Goal: Task Accomplishment & Management: Manage account settings

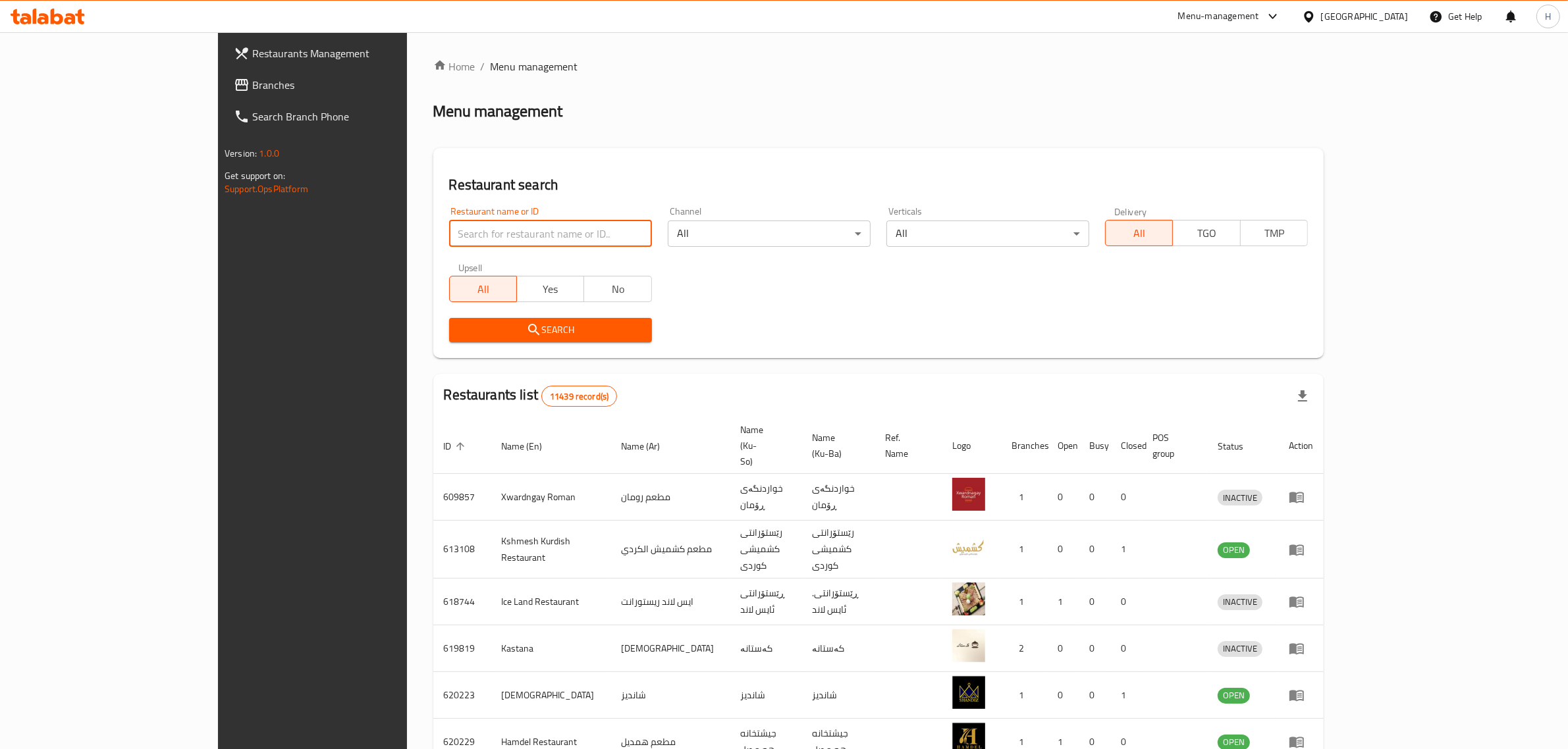
click at [463, 244] on input "search" at bounding box center [550, 234] width 203 height 26
click button "Search" at bounding box center [550, 330] width 203 height 24
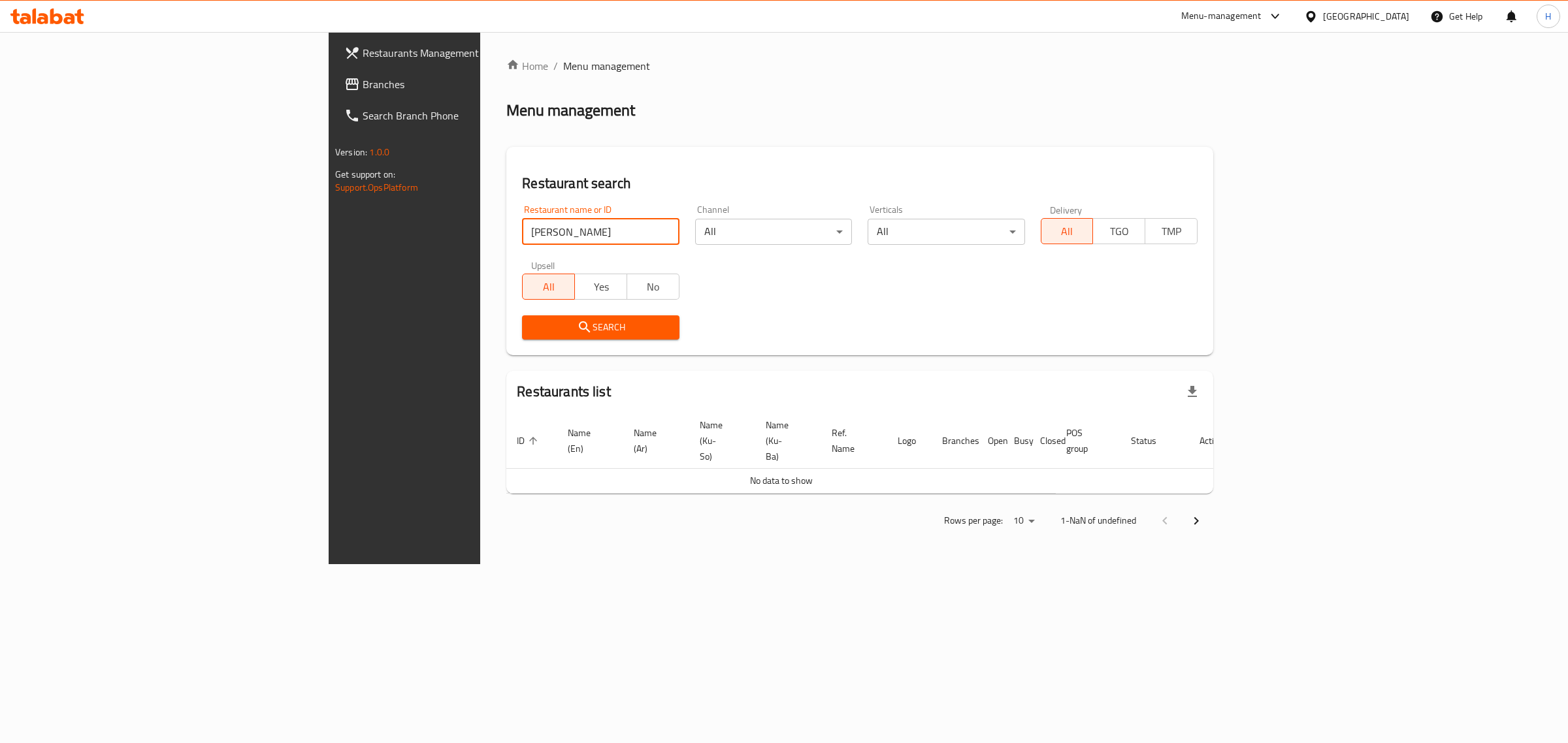
type input "[PERSON_NAME]"
click button "Search" at bounding box center [600, 328] width 157 height 24
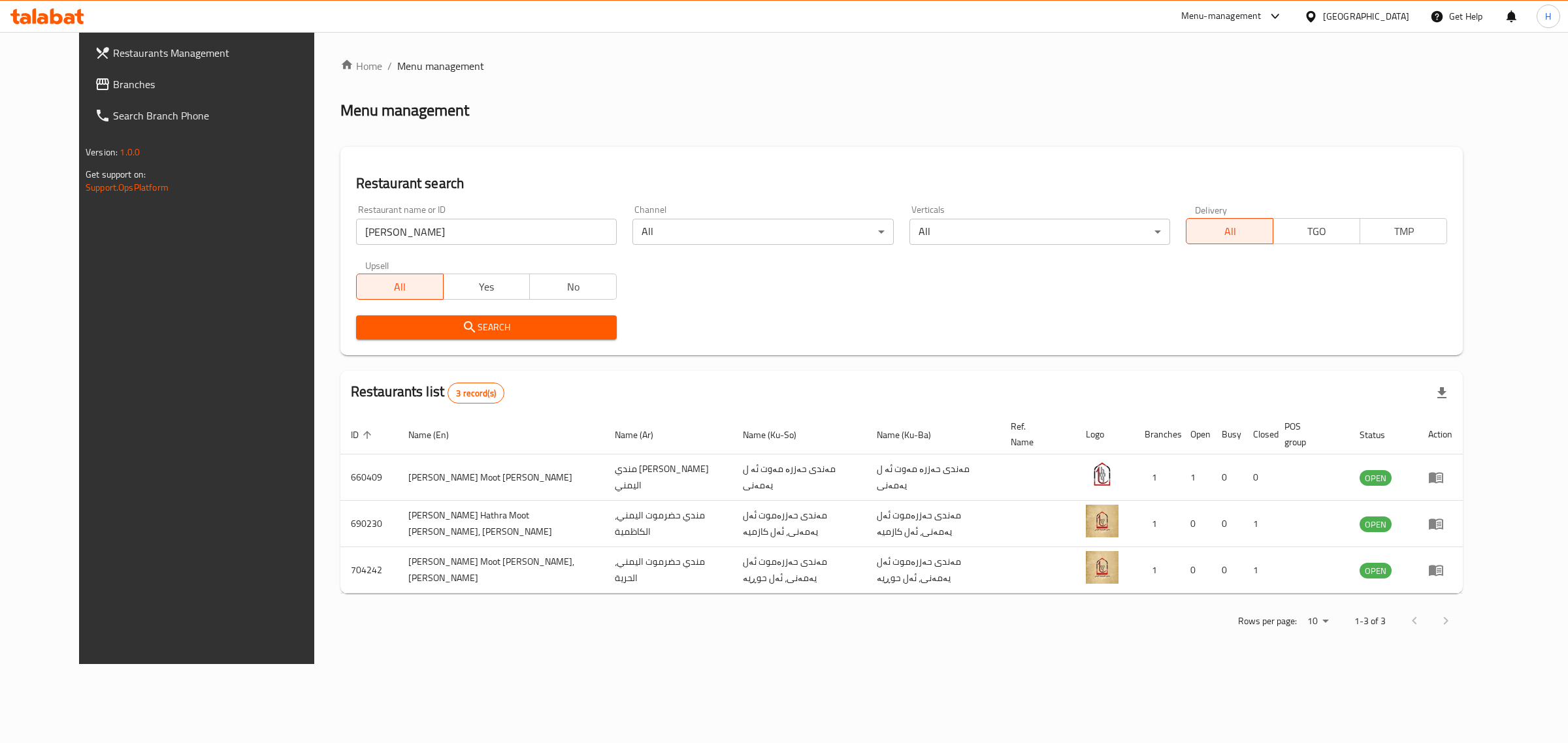
click at [995, 382] on div "Restaurants list 3 record(s)" at bounding box center [902, 393] width 1123 height 44
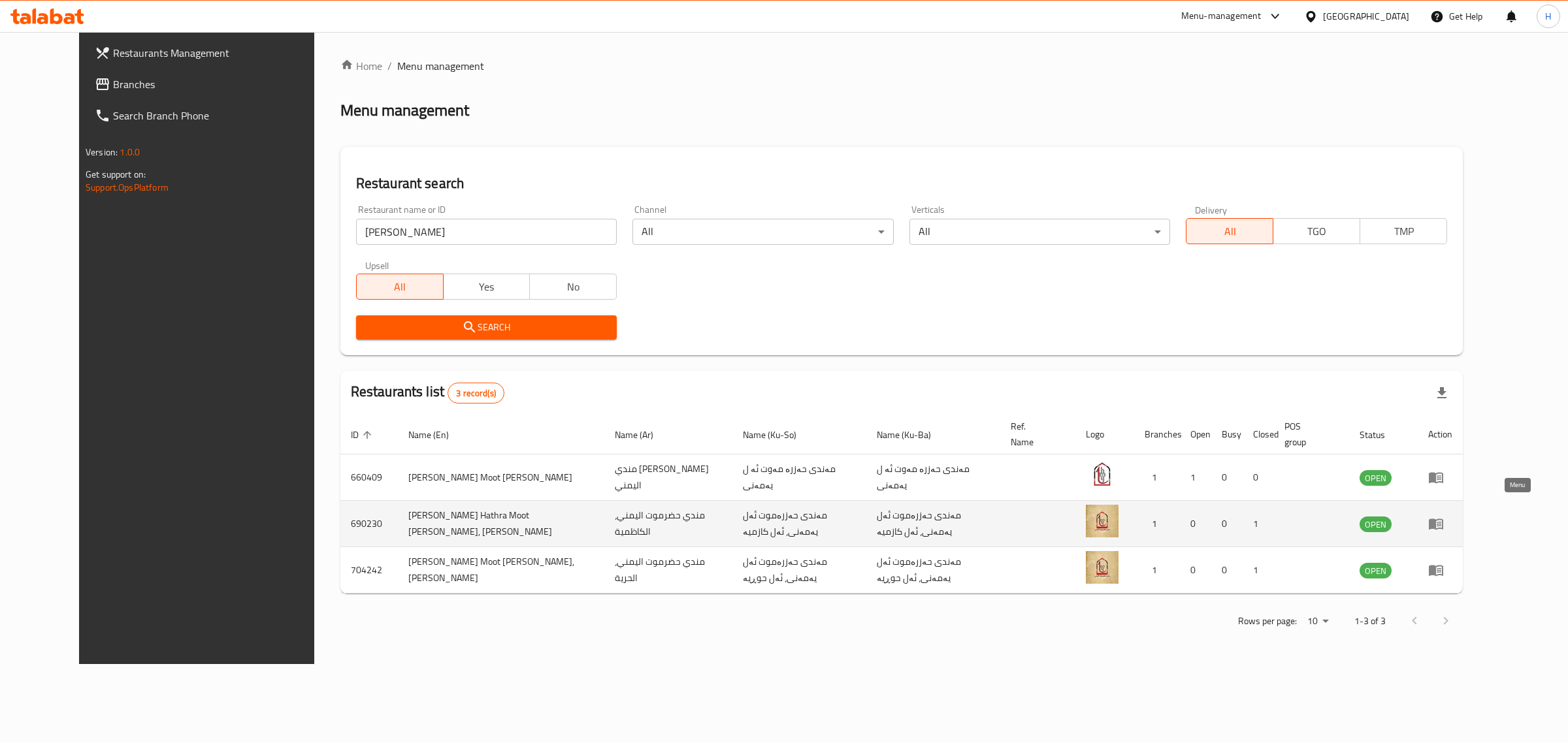
click at [1453, 516] on link "enhanced table" at bounding box center [1441, 523] width 24 height 15
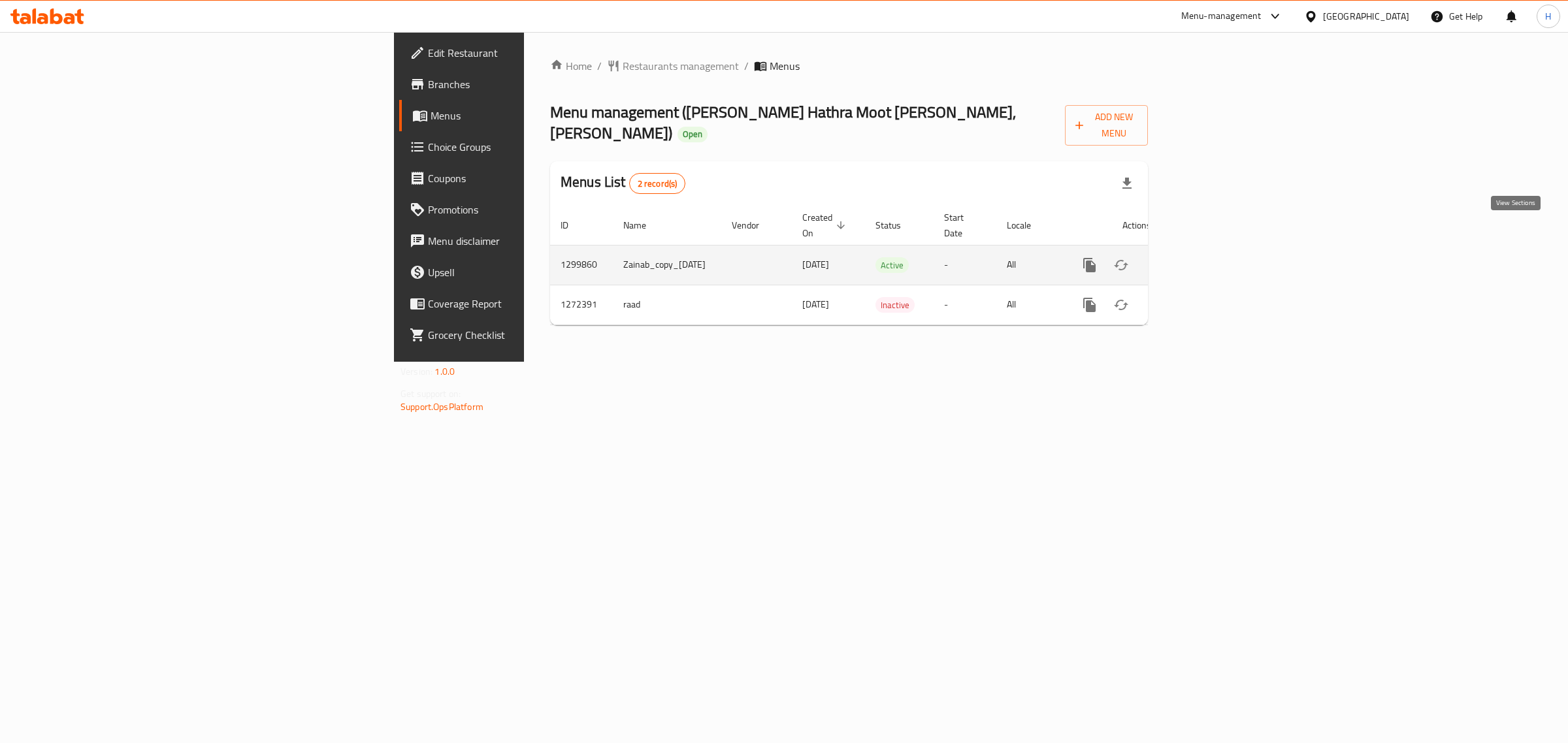
click at [1200, 250] on link "enhanced table" at bounding box center [1184, 265] width 31 height 31
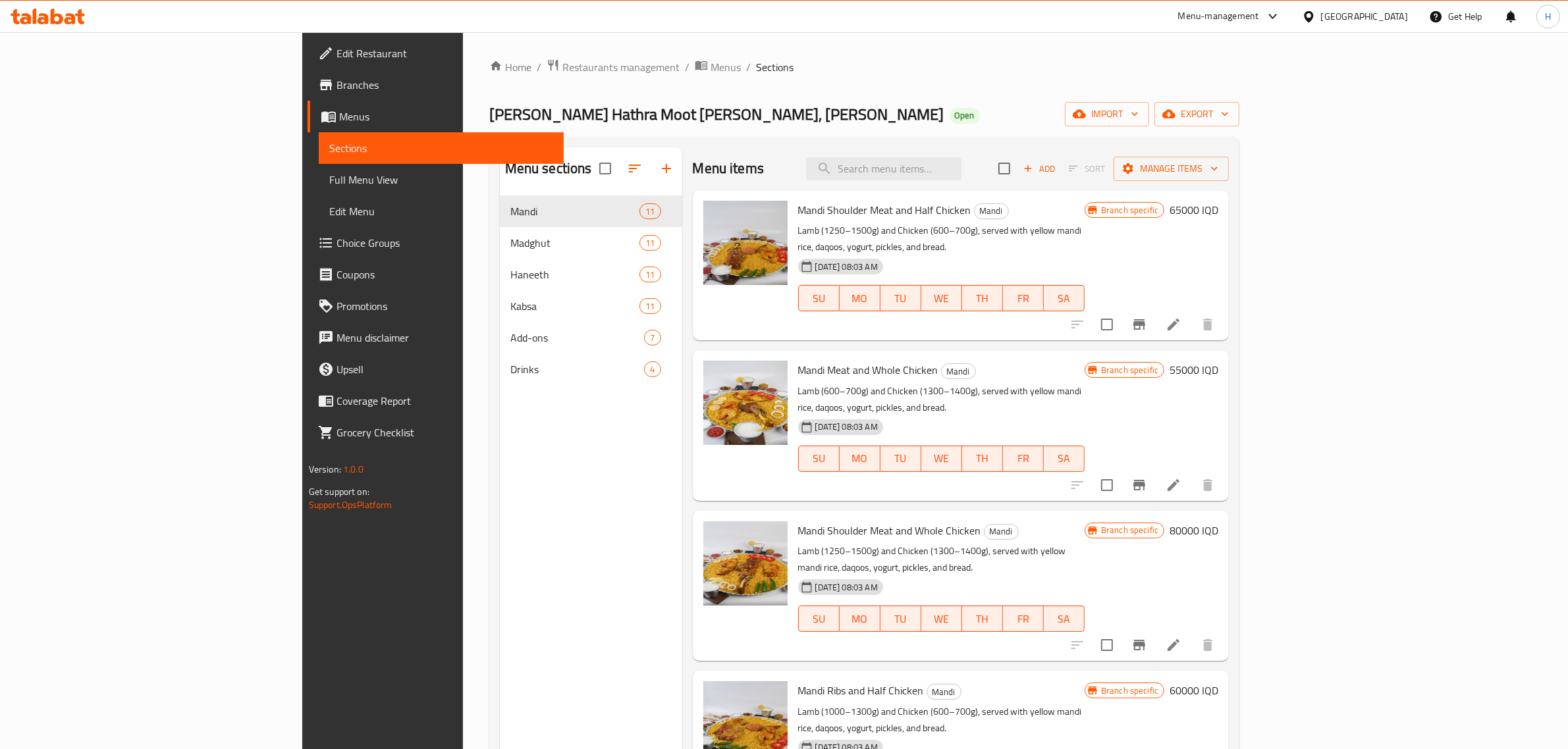
click at [985, 226] on p "Lamb (1250–1500g) and Chicken (600–700g), served with yellow mandi rice, daqoos…" at bounding box center [941, 239] width 286 height 33
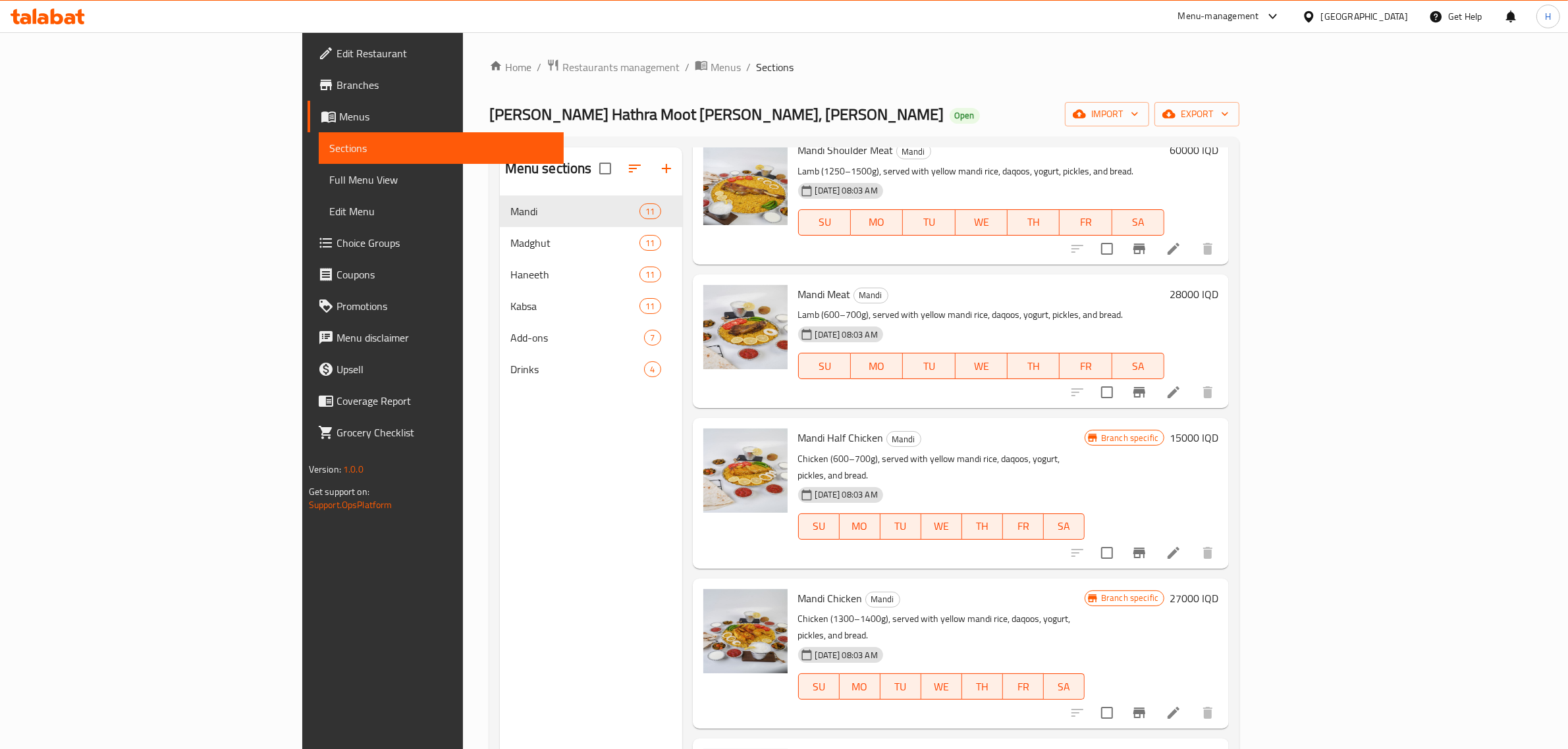
scroll to position [864, 0]
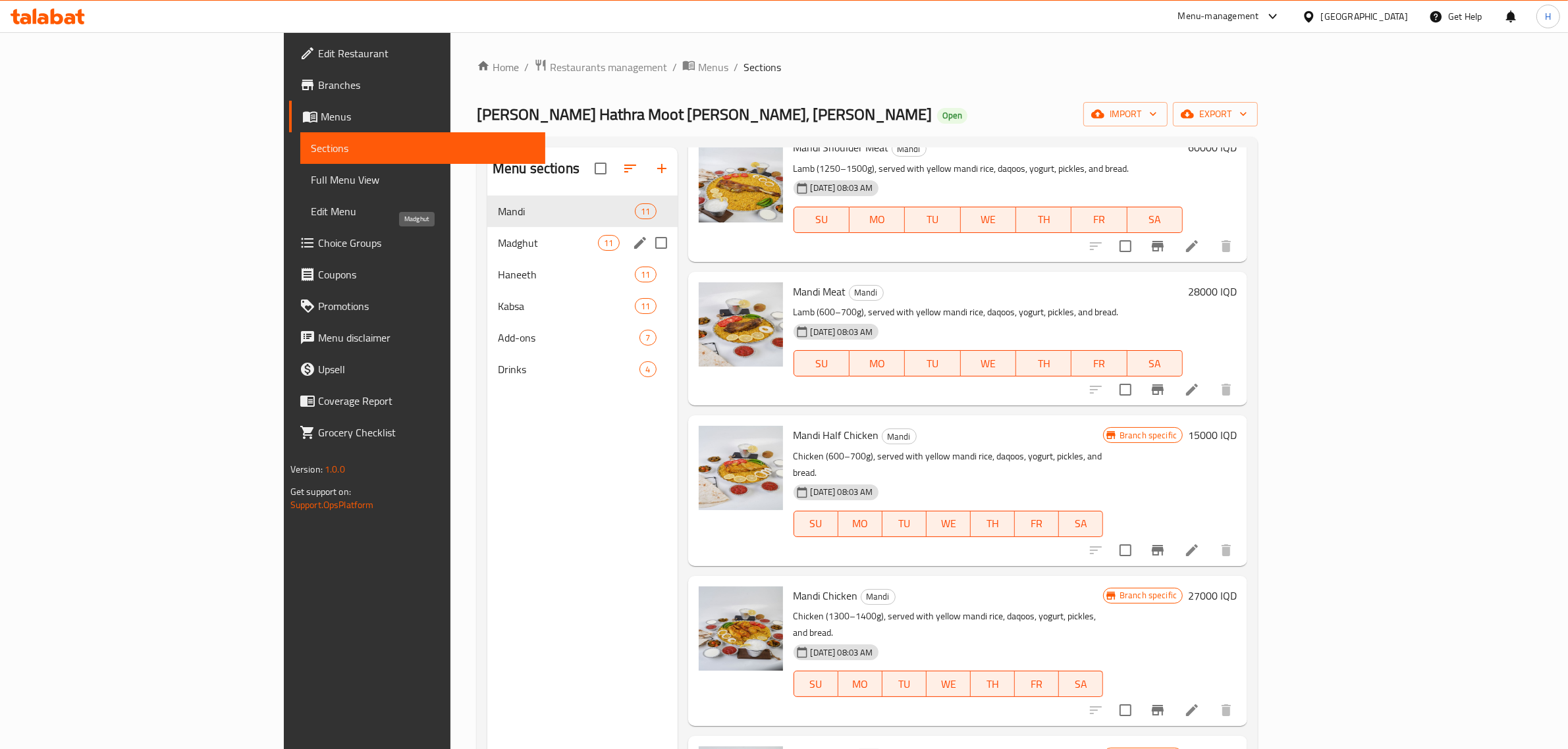
click at [498, 246] on span "Madghut" at bounding box center [547, 243] width 100 height 15
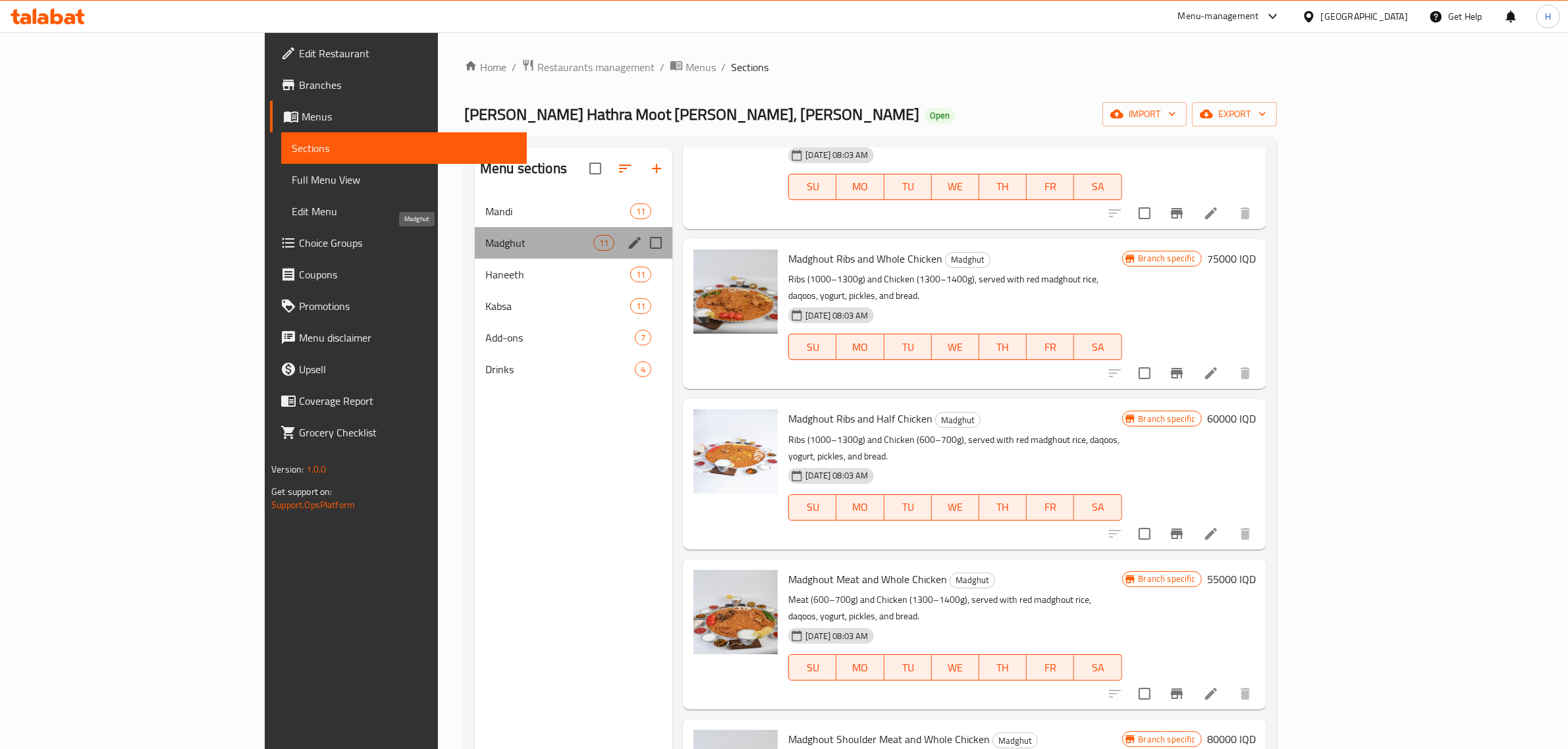
click at [485, 248] on span "Madghut" at bounding box center [539, 243] width 108 height 15
click at [485, 212] on span "Mandi" at bounding box center [539, 211] width 108 height 15
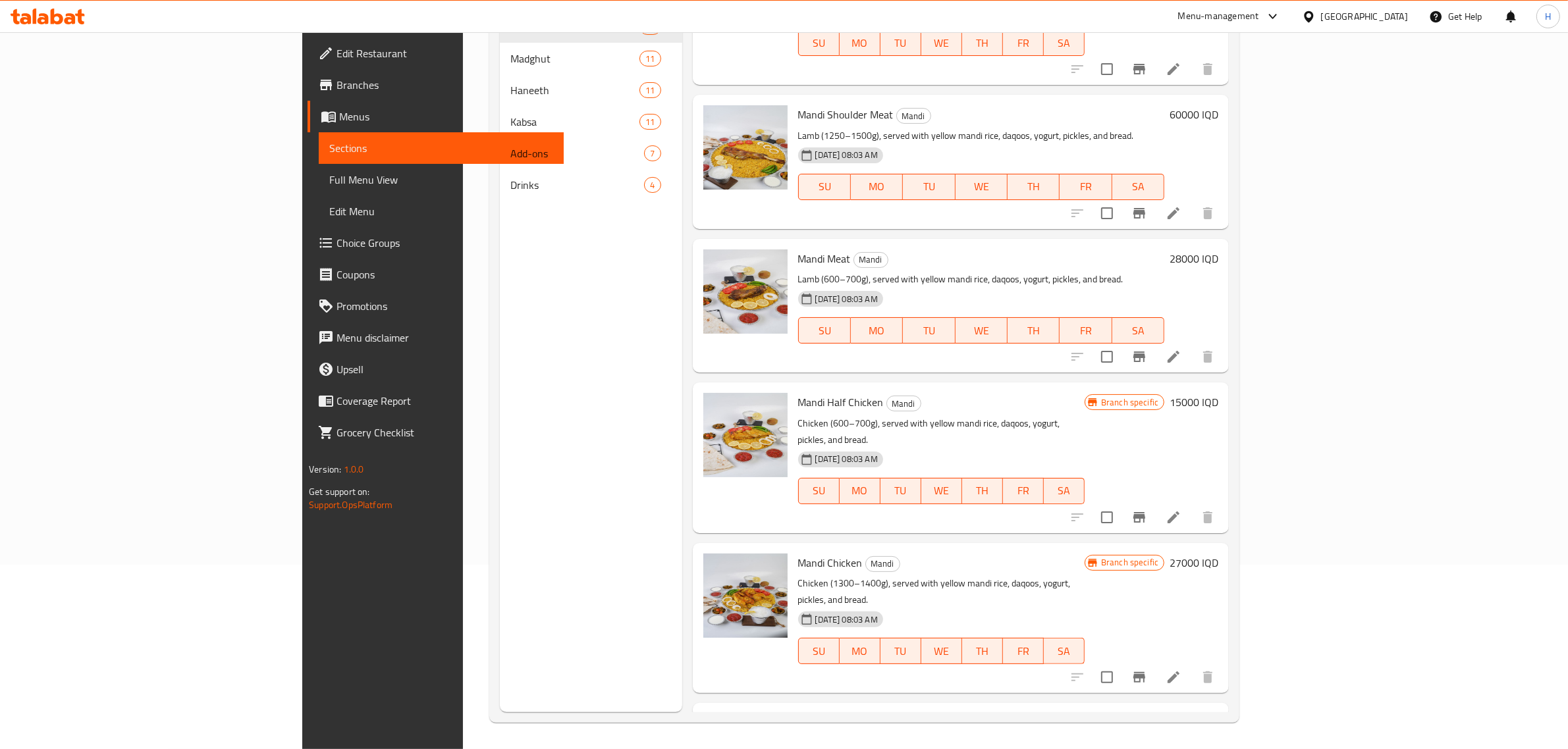
scroll to position [699, 0]
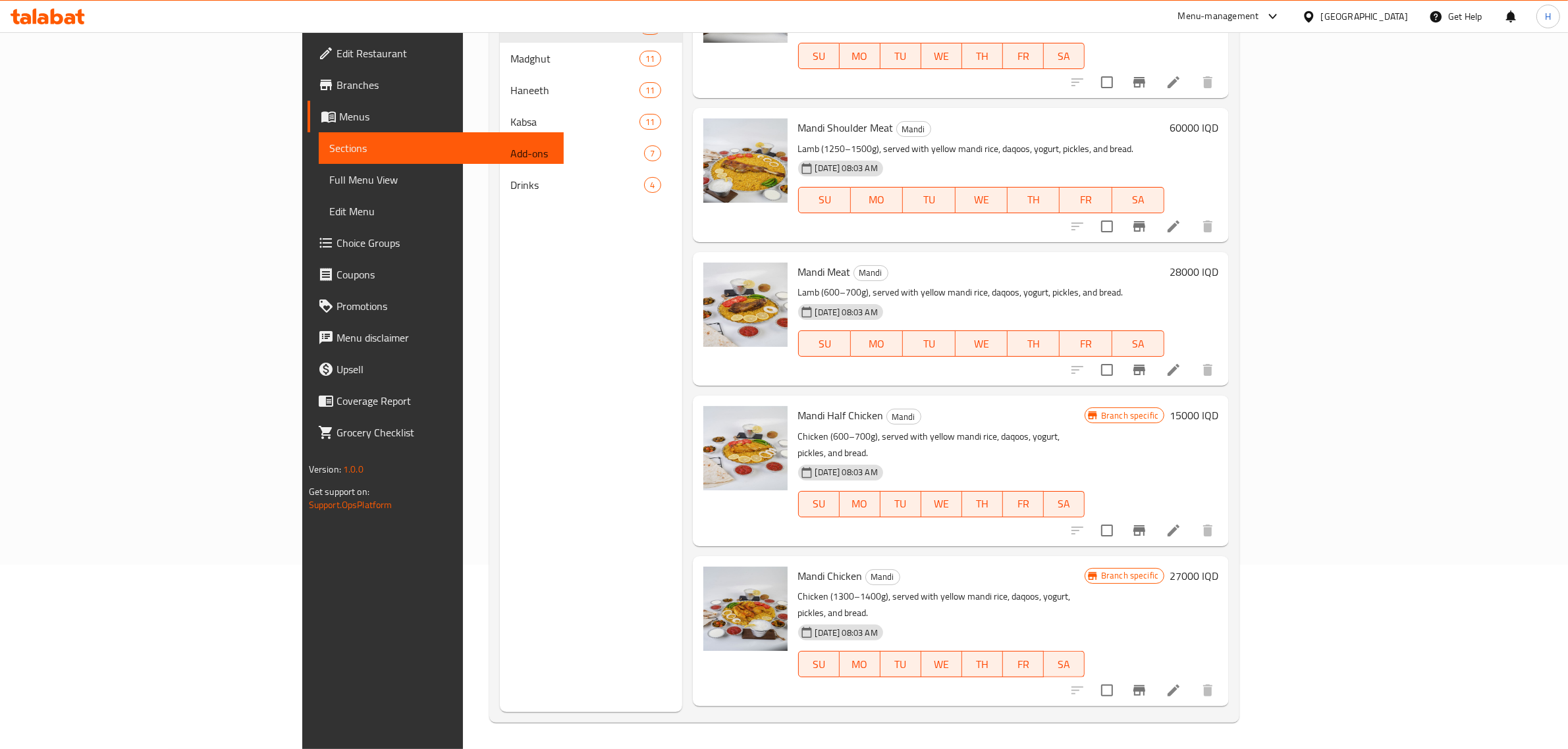
click at [1091, 285] on p "Lamb (600–700g), served with yellow mandi rice, daqoos, yogurt, pickles, and br…" at bounding box center [981, 293] width 367 height 16
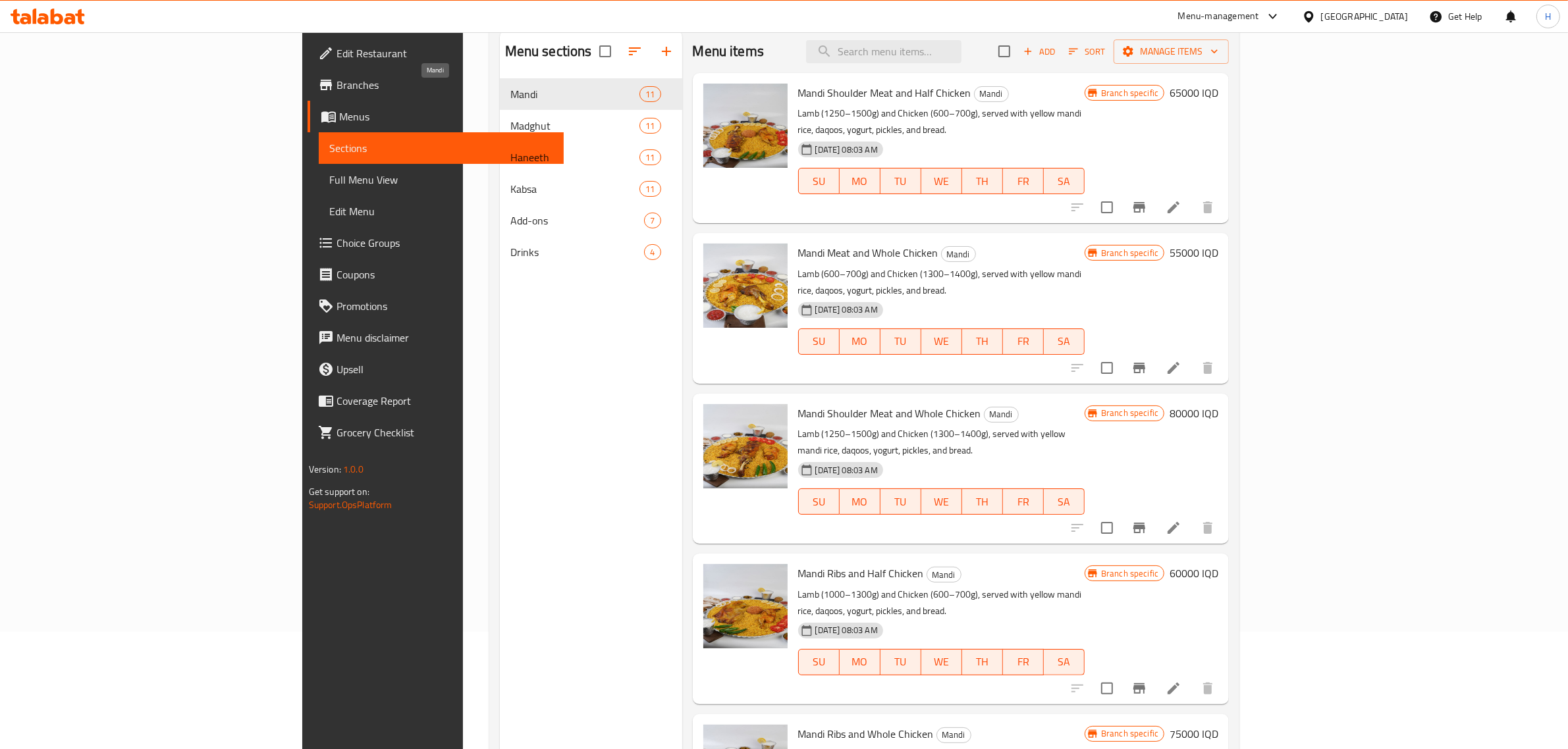
scroll to position [0, 0]
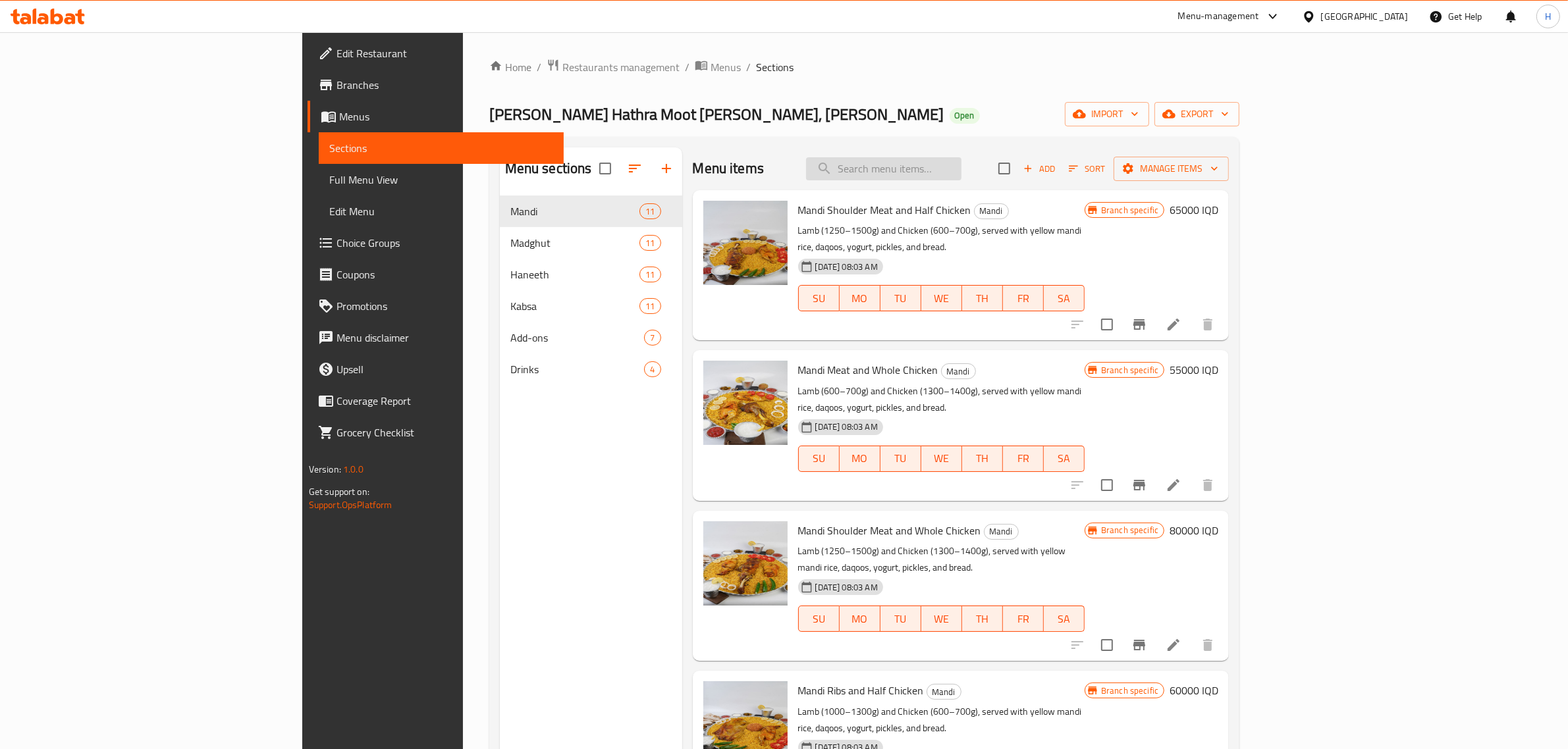
click at [962, 173] on input "search" at bounding box center [883, 169] width 155 height 23
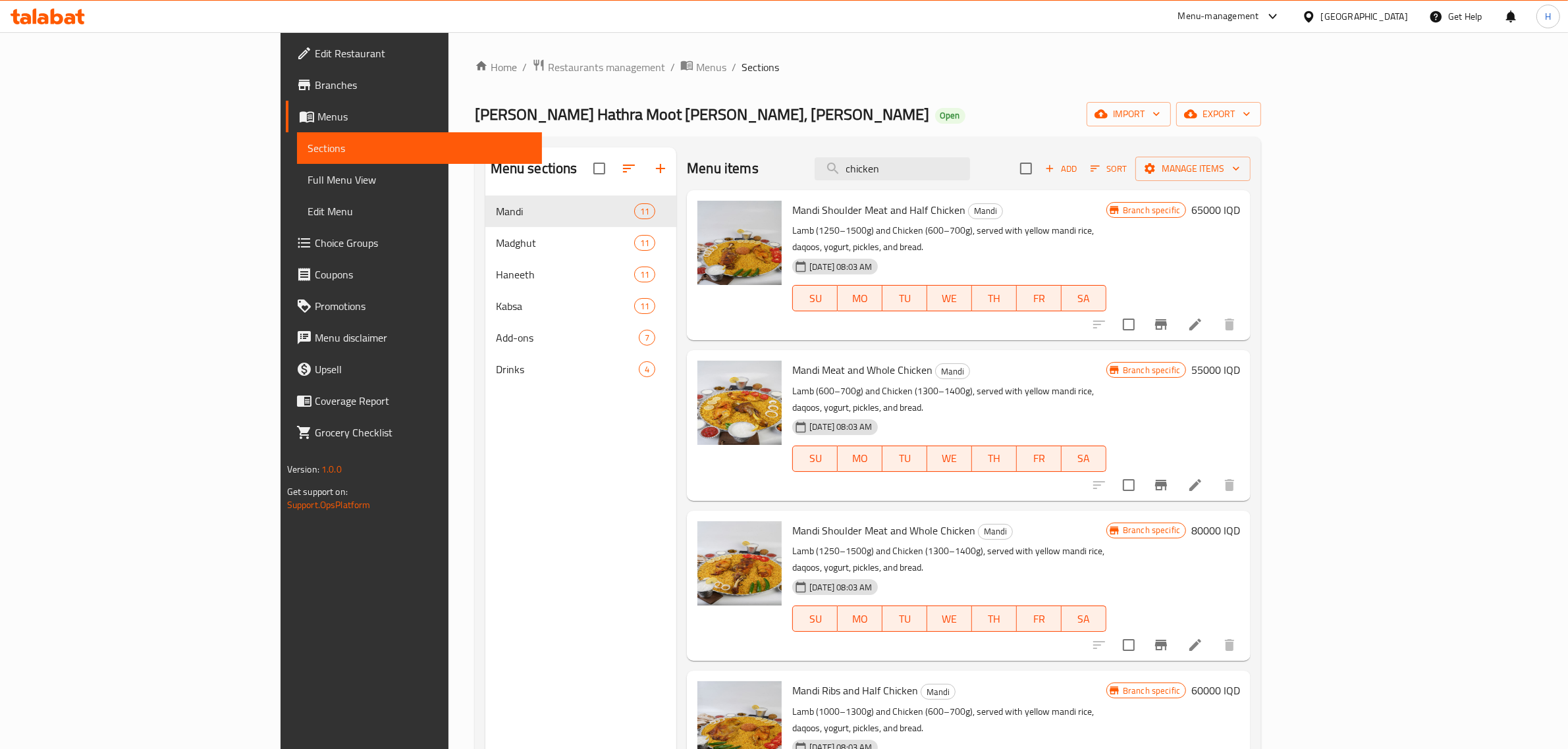
type input "chicken"
click at [1170, 163] on div "Menu items chicken Add Sort Manage items" at bounding box center [968, 169] width 564 height 43
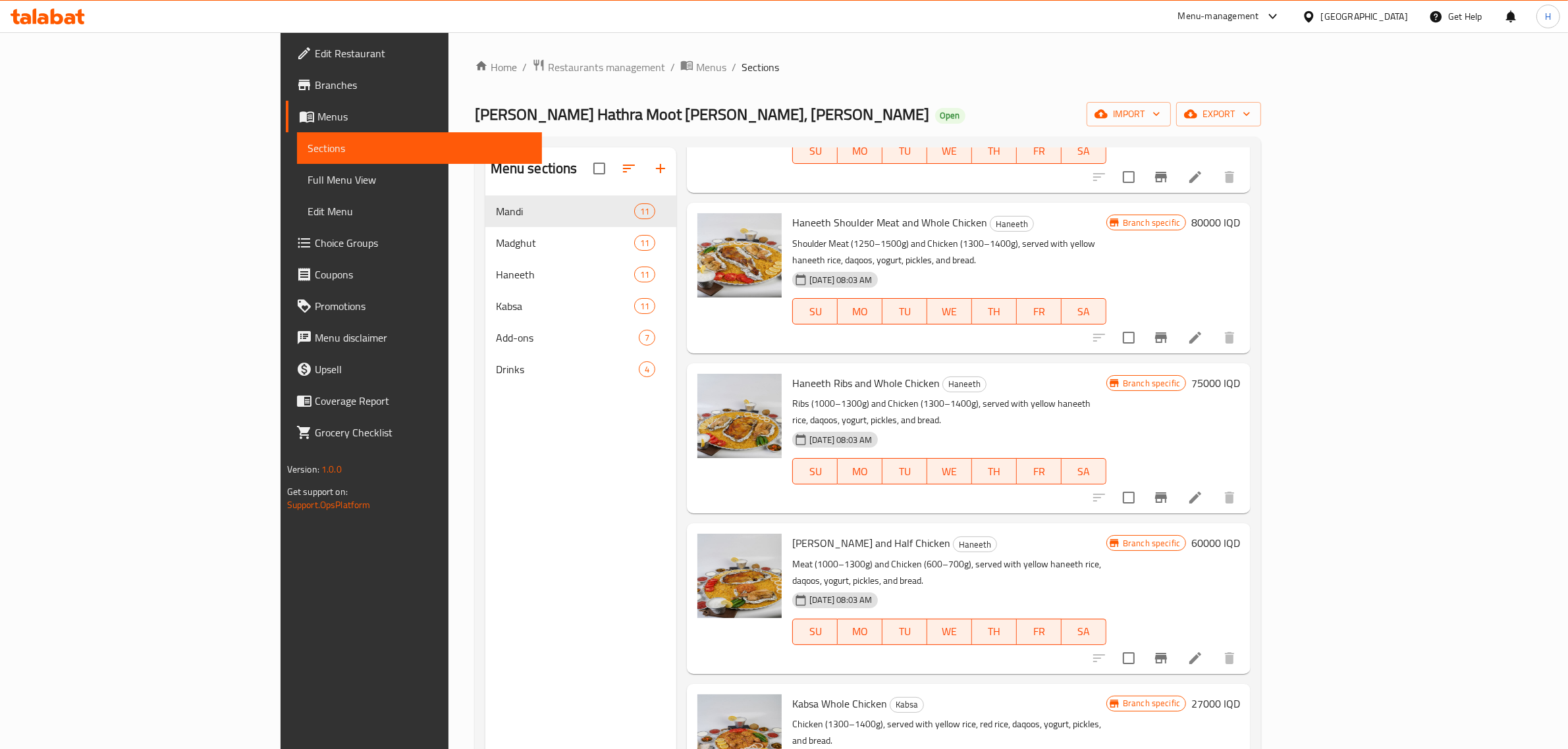
scroll to position [3375, 0]
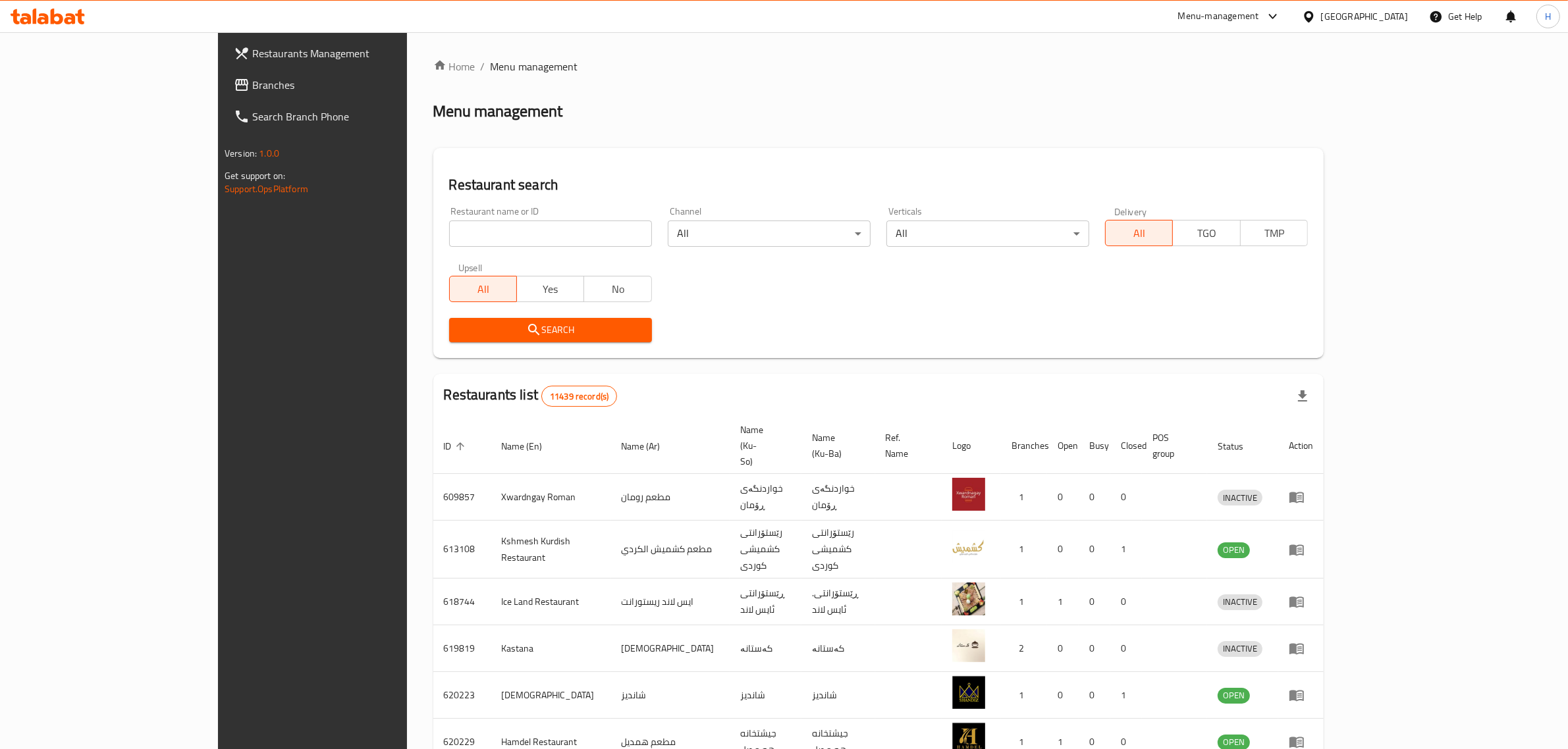
click at [506, 226] on input "search" at bounding box center [550, 234] width 203 height 26
type input "[PERSON_NAME]"
click button "Search" at bounding box center [550, 330] width 203 height 24
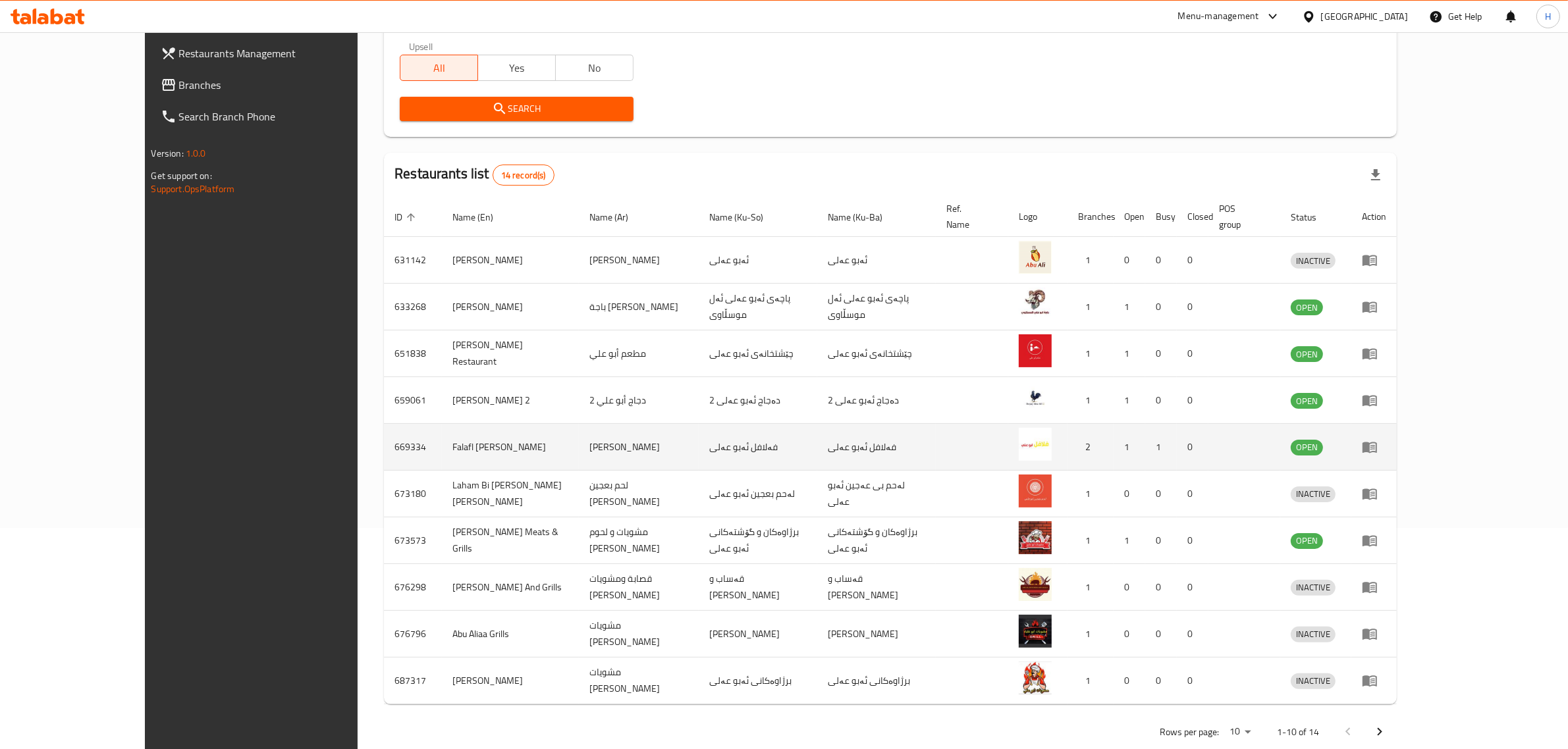
scroll to position [231, 0]
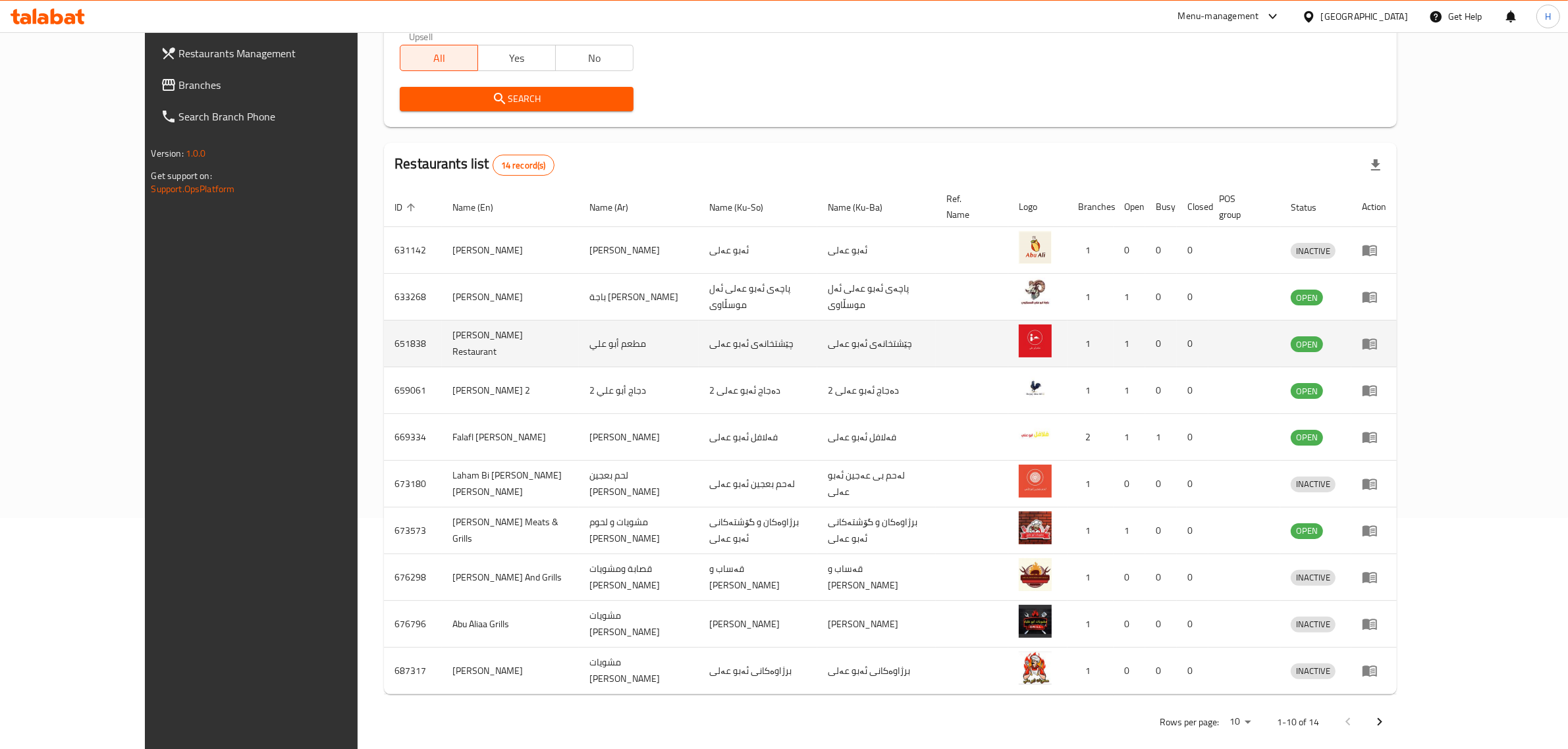
click at [1397, 341] on td "enhanced table" at bounding box center [1374, 344] width 45 height 47
click at [1377, 339] on icon "enhanced table" at bounding box center [1370, 345] width 15 height 11
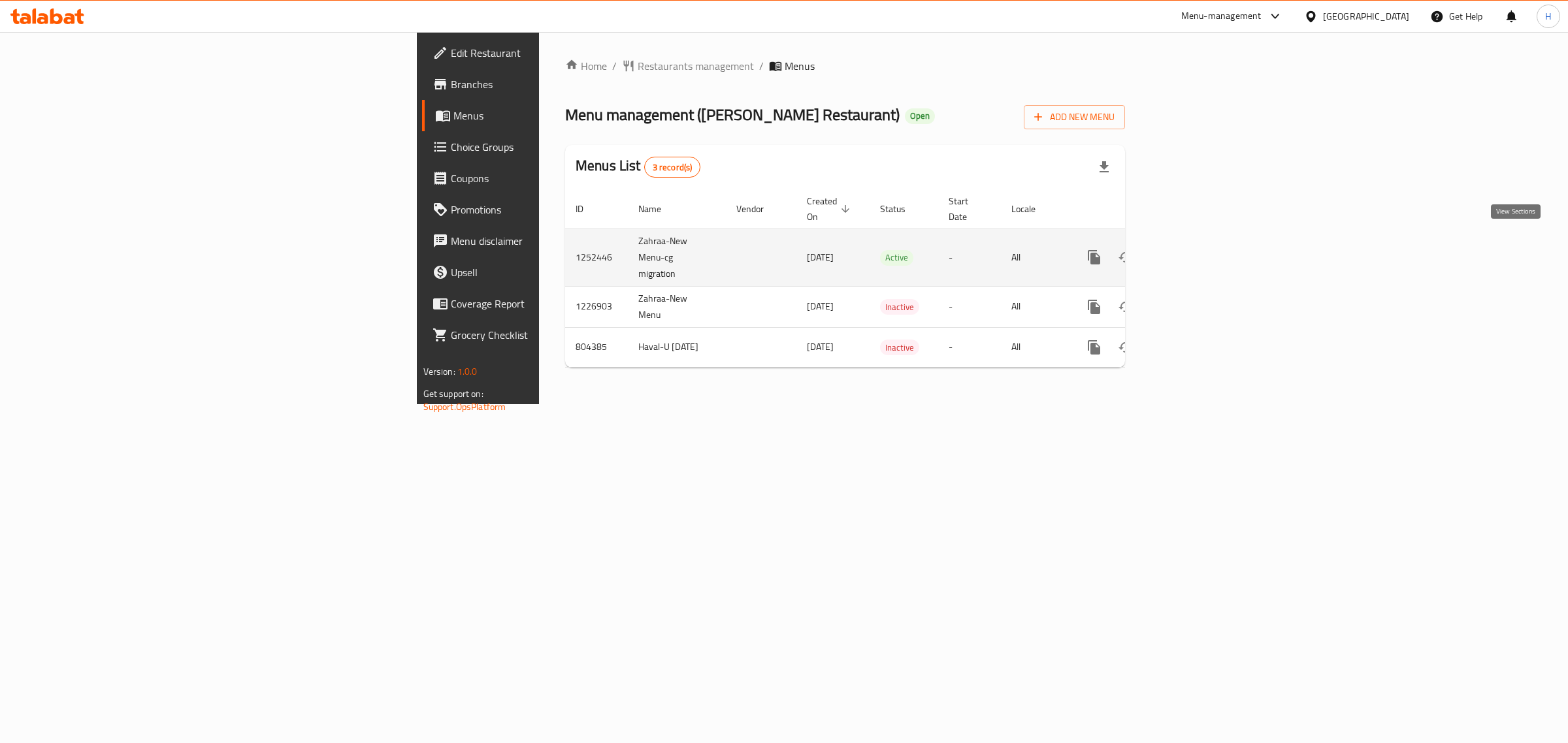
click at [1197, 250] on icon "enhanced table" at bounding box center [1188, 257] width 15 height 15
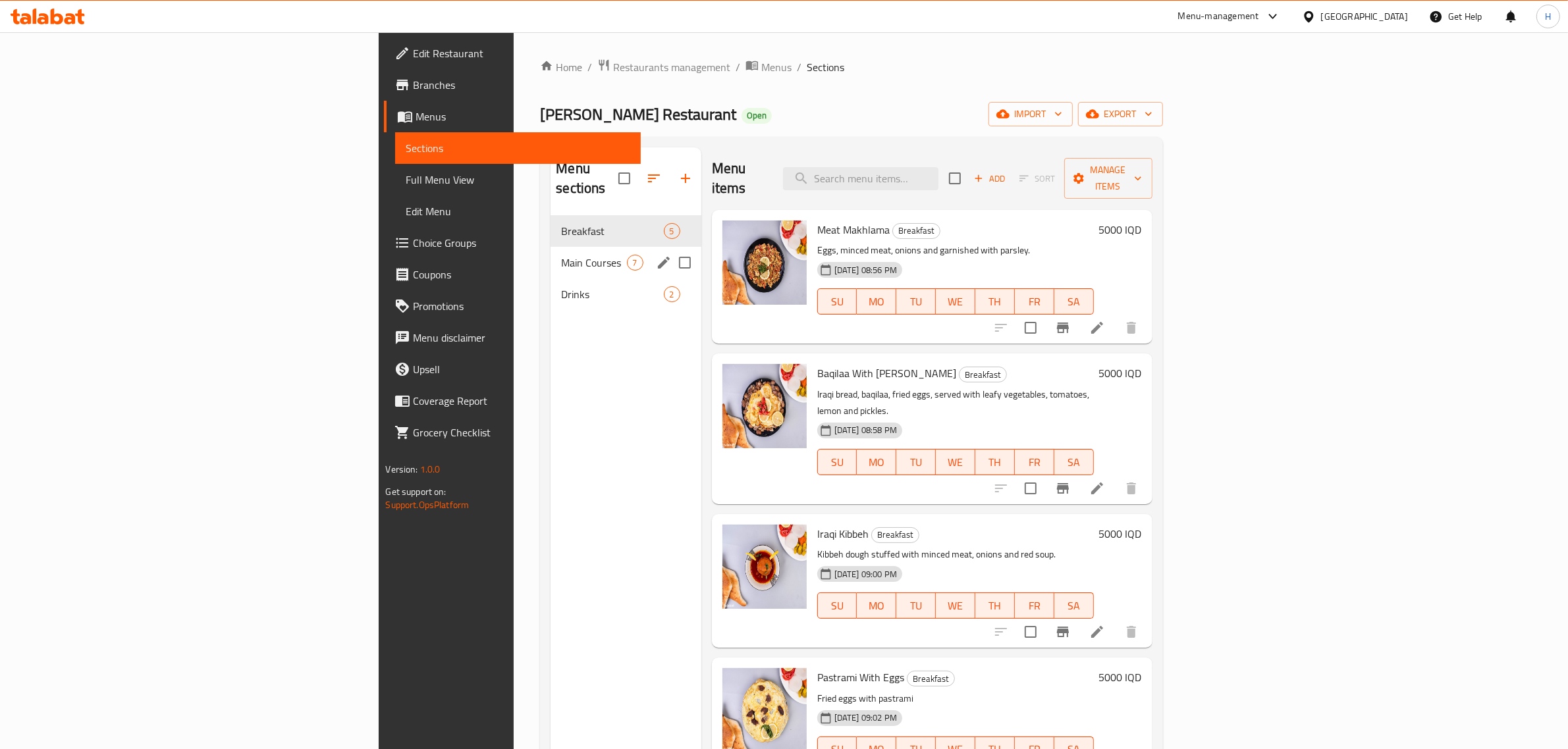
click at [550, 255] on div "Main Courses 7" at bounding box center [625, 262] width 150 height 32
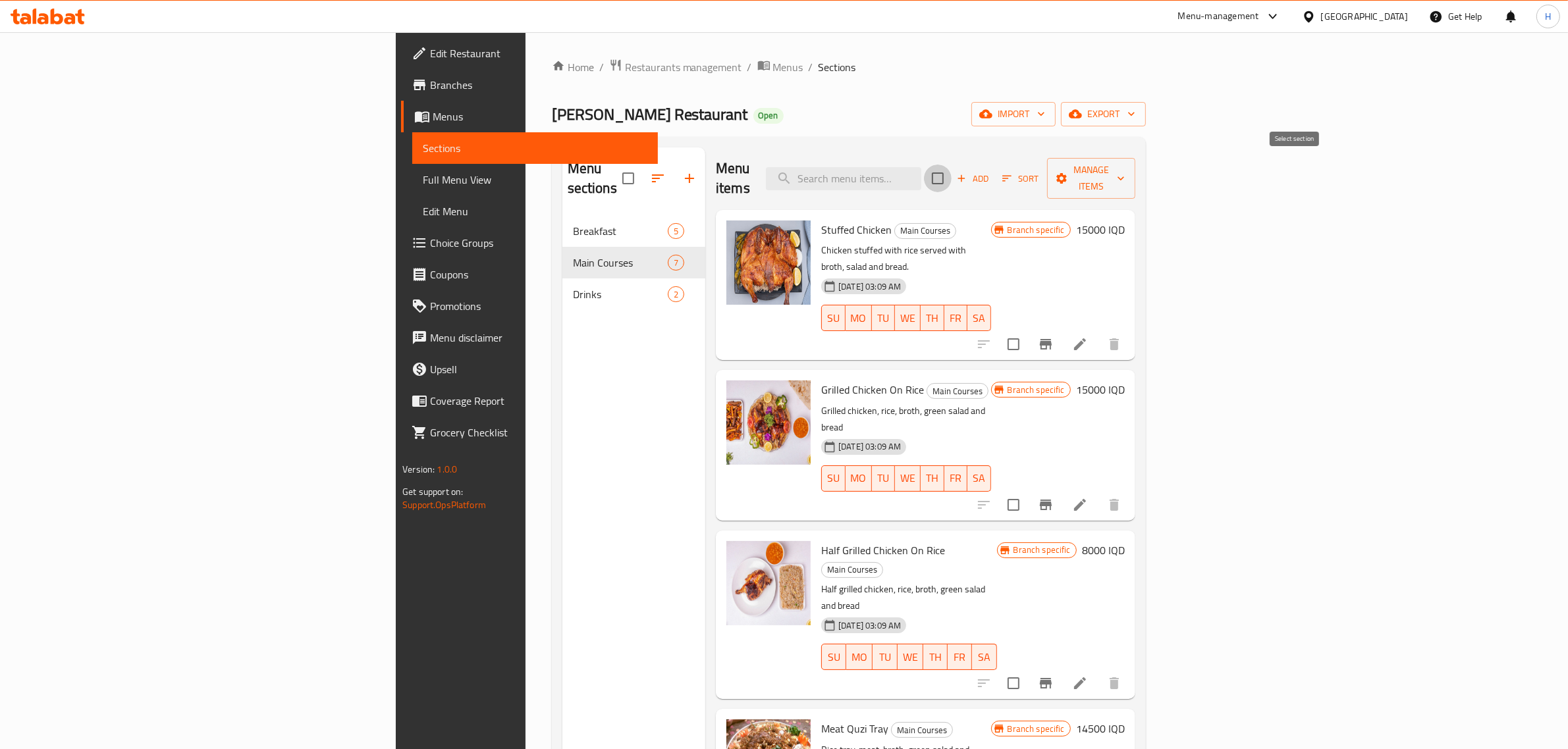
click at [952, 170] on input "checkbox" at bounding box center [937, 179] width 28 height 28
checkbox input "true"
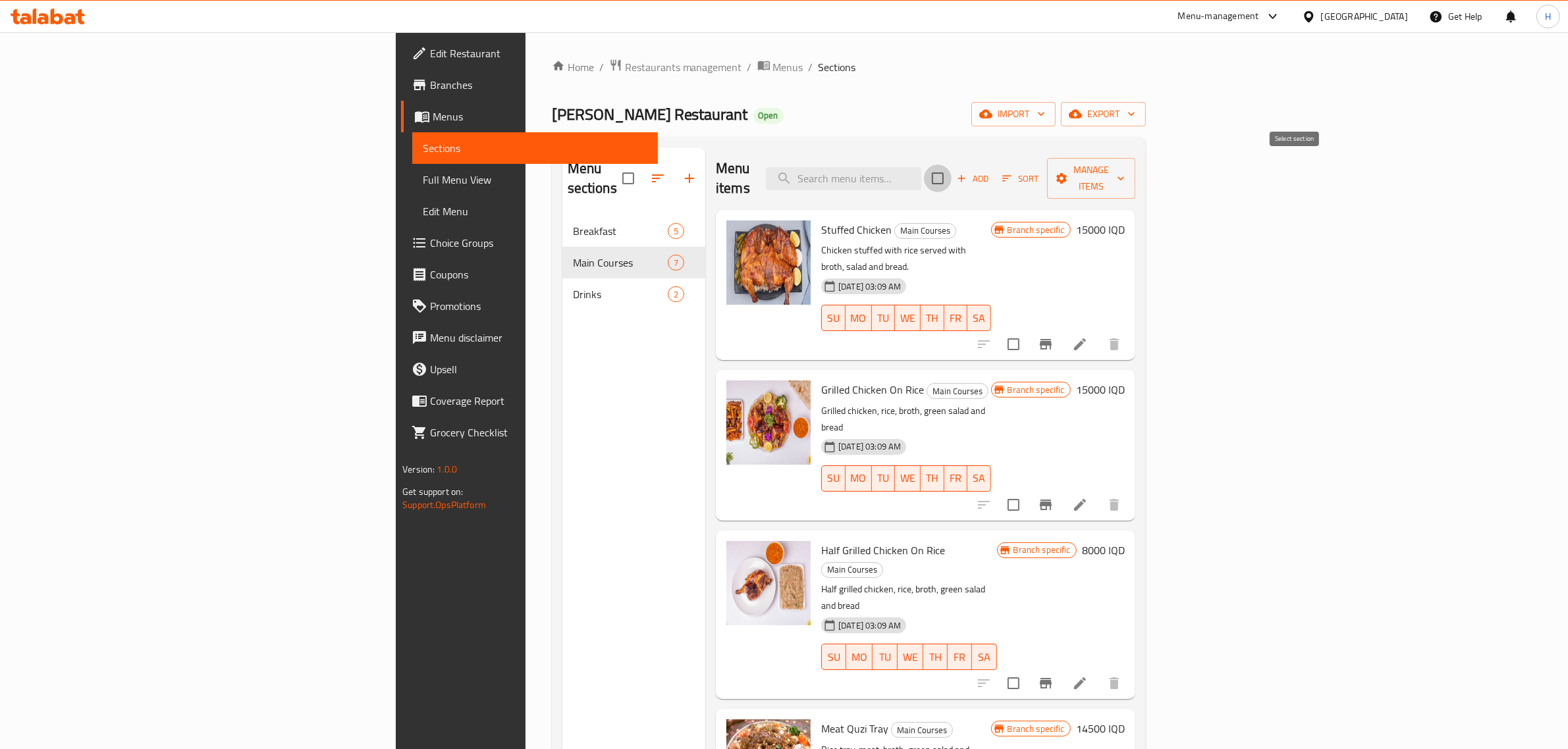
checkbox input "true"
click at [1125, 174] on span "Manage items" at bounding box center [1091, 179] width 67 height 33
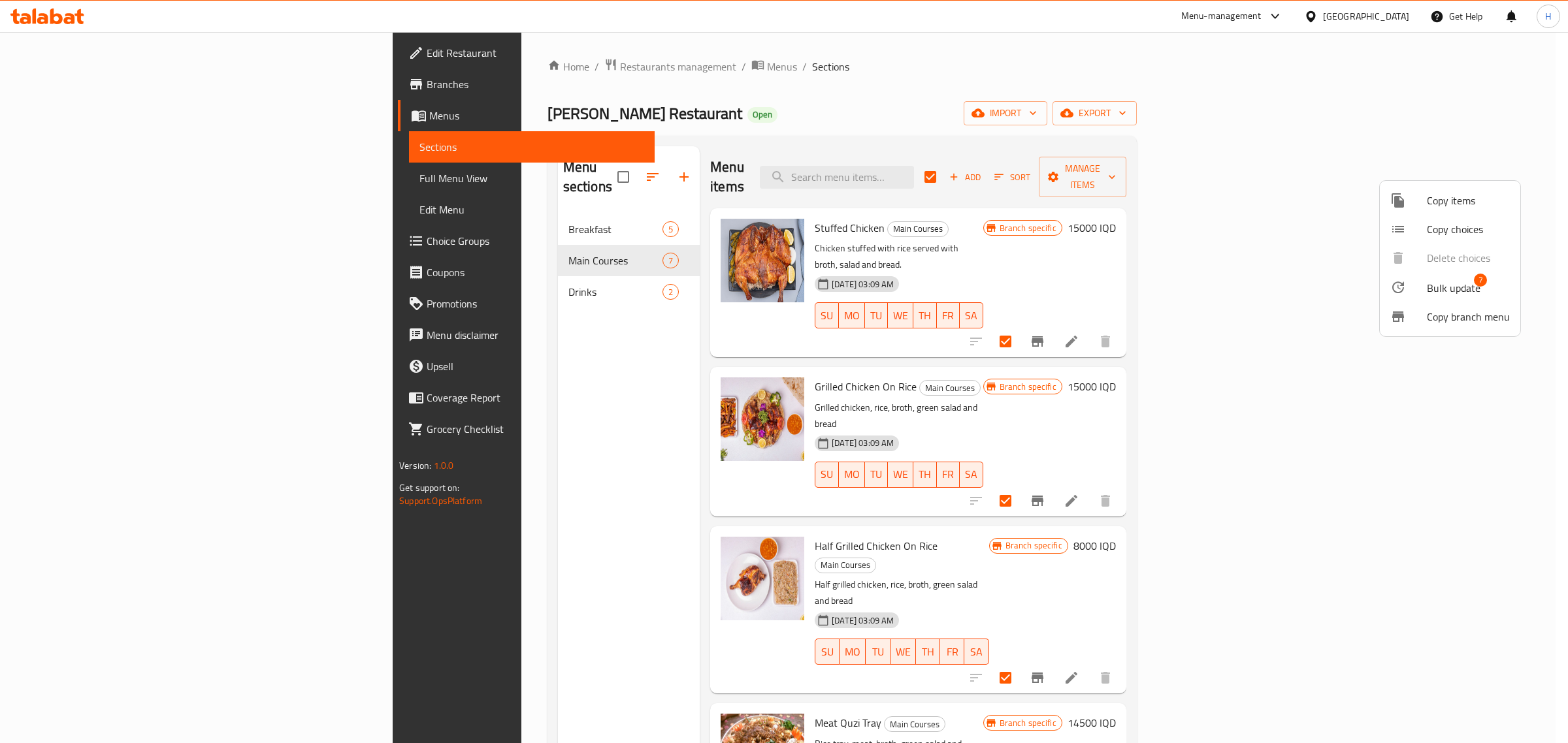
click at [1433, 287] on span "Bulk update" at bounding box center [1454, 287] width 54 height 15
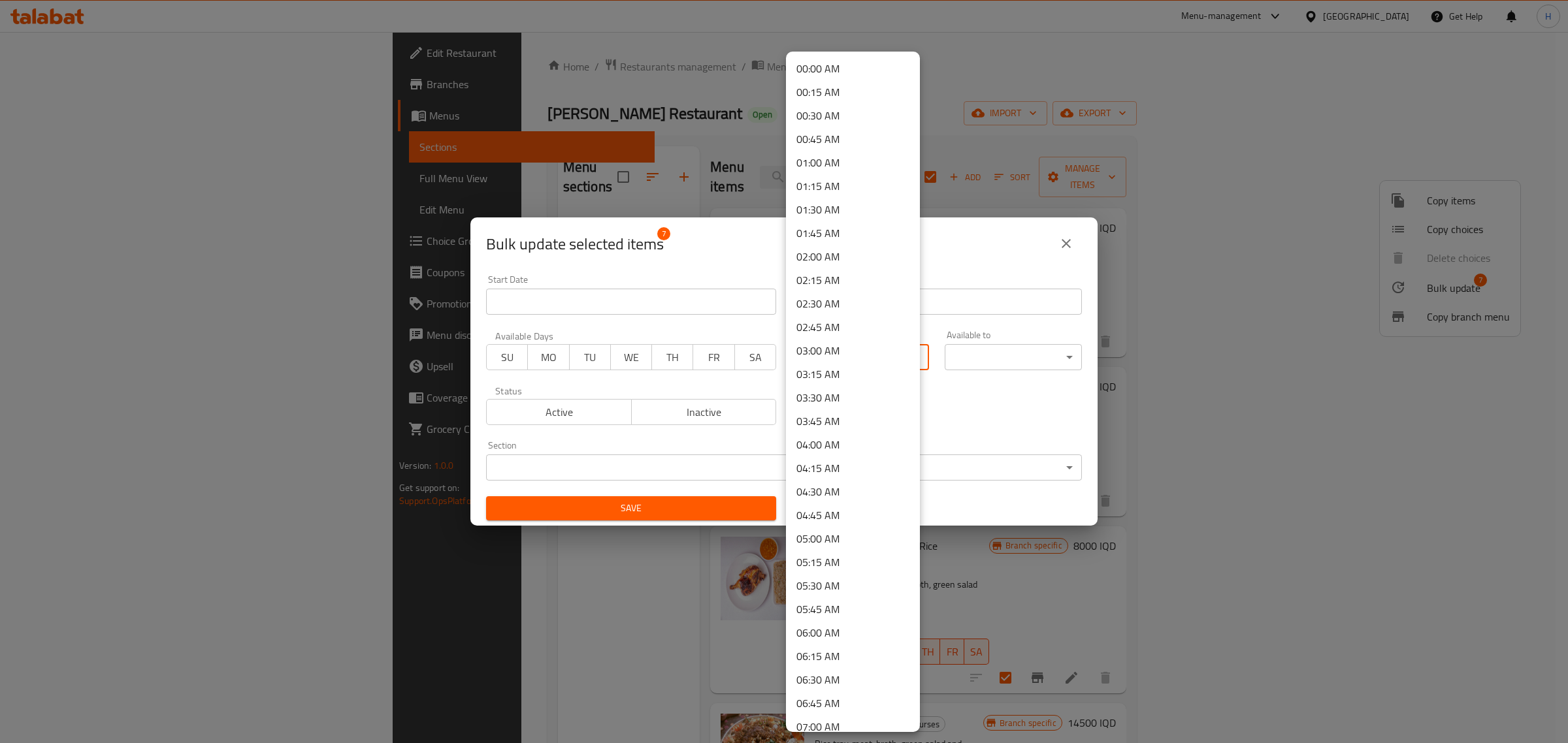
click at [827, 355] on body "​ Menu-management Iraq Get Help H Edit Restaurant Branches Menus Sections Full …" at bounding box center [784, 388] width 1568 height 712
click at [830, 449] on li "11:00 AM" at bounding box center [853, 449] width 134 height 23
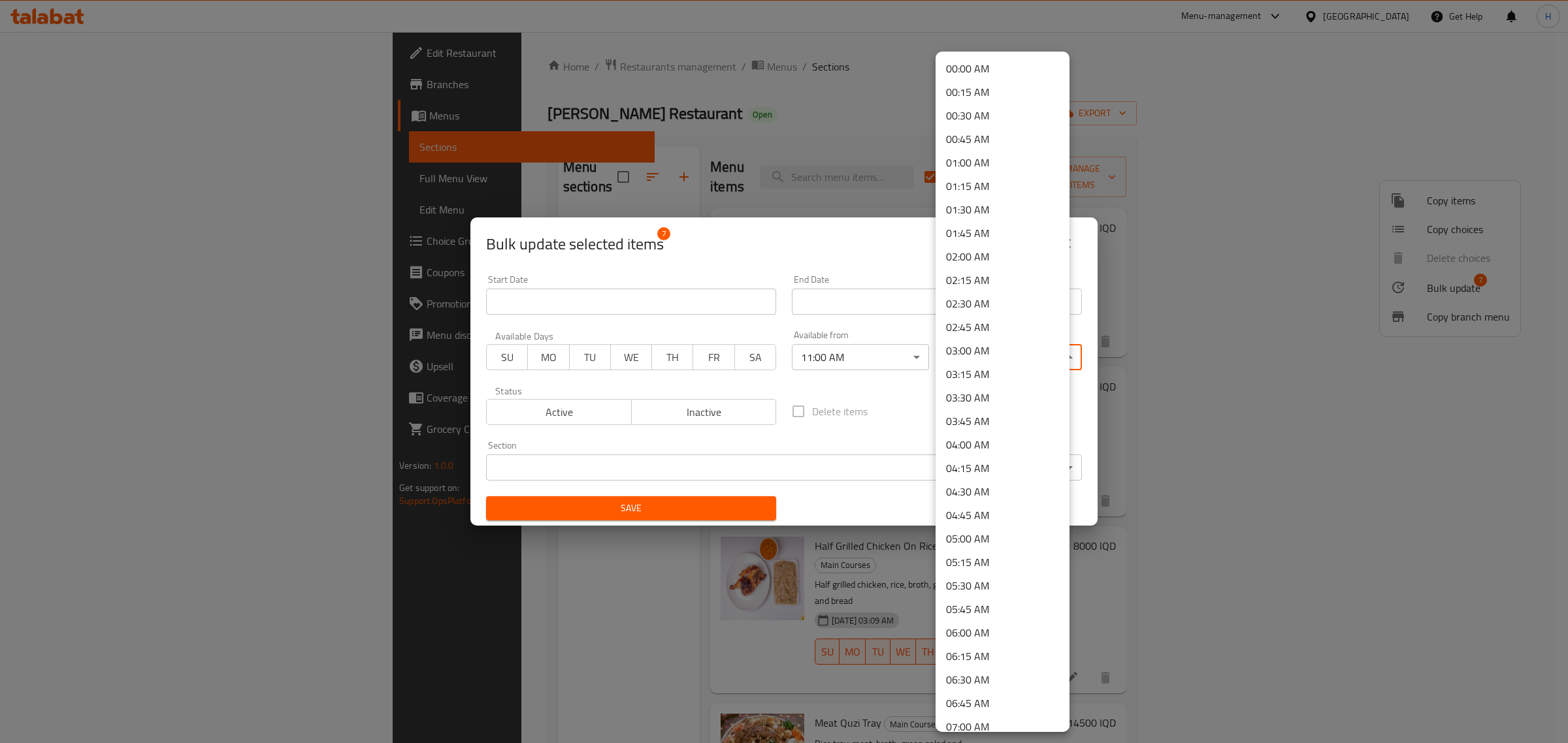
click at [979, 365] on body "​ Menu-management Iraq Get Help H Edit Restaurant Branches Menus Sections Full …" at bounding box center [784, 388] width 1568 height 712
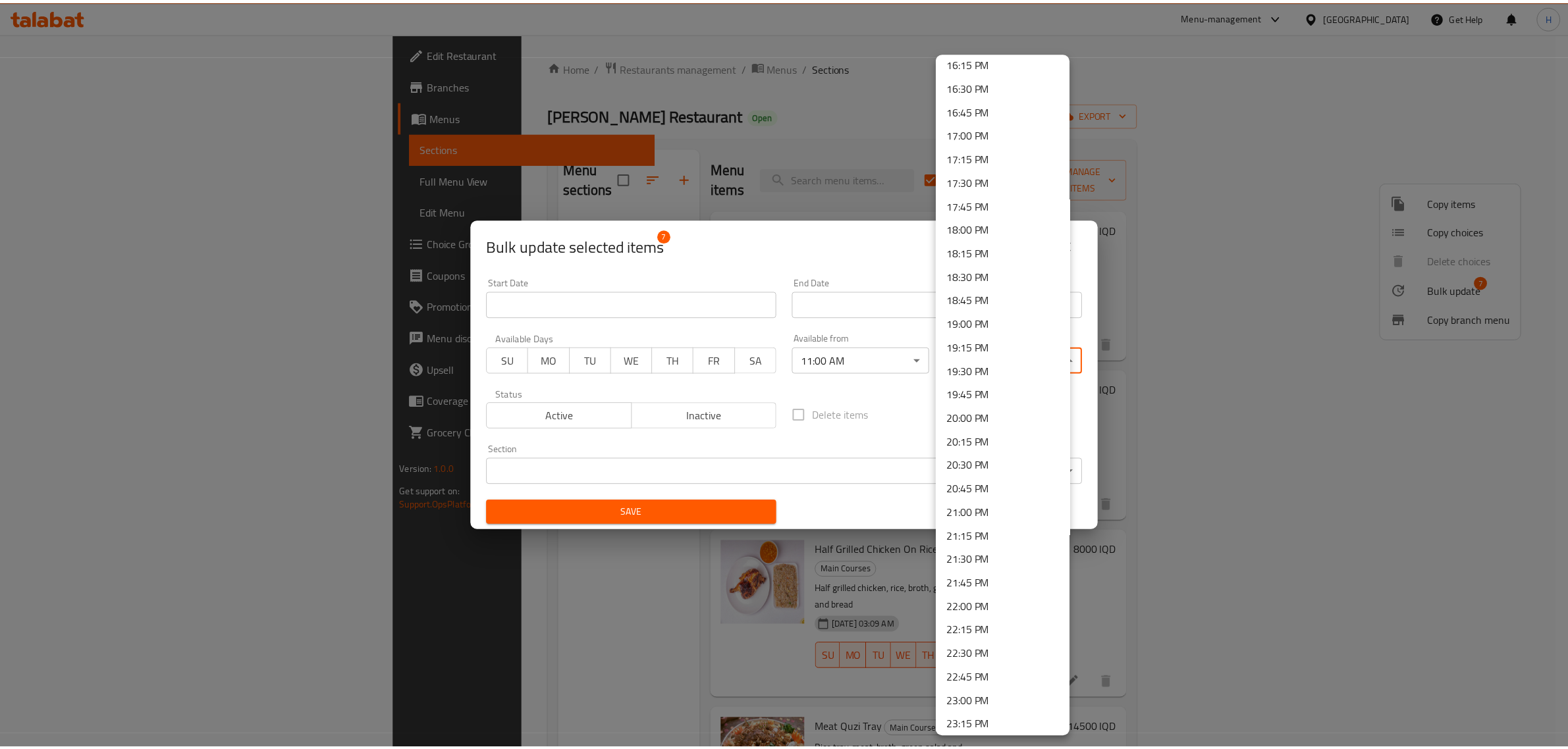
scroll to position [1622, 0]
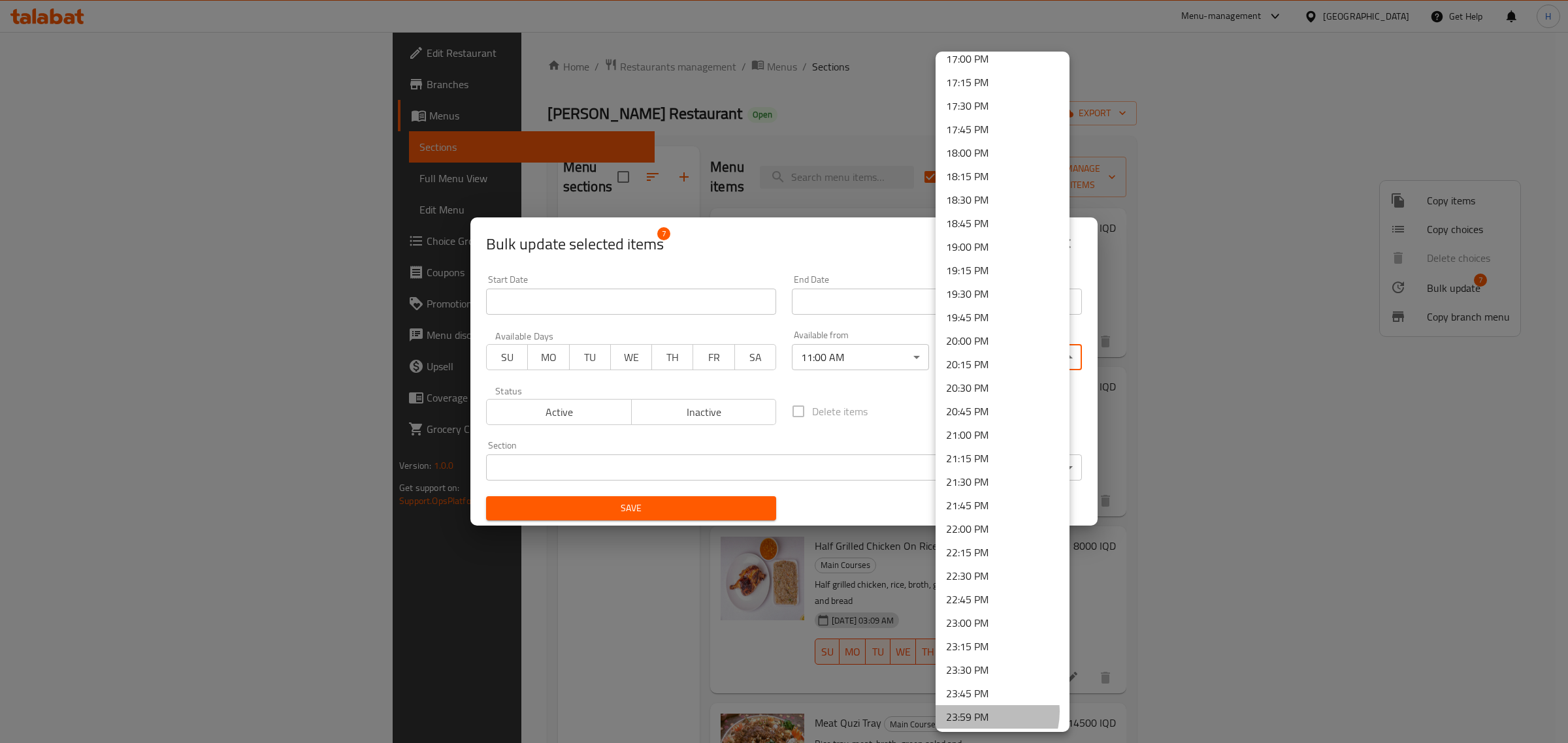
click at [982, 710] on li "23:59 PM" at bounding box center [1003, 716] width 134 height 23
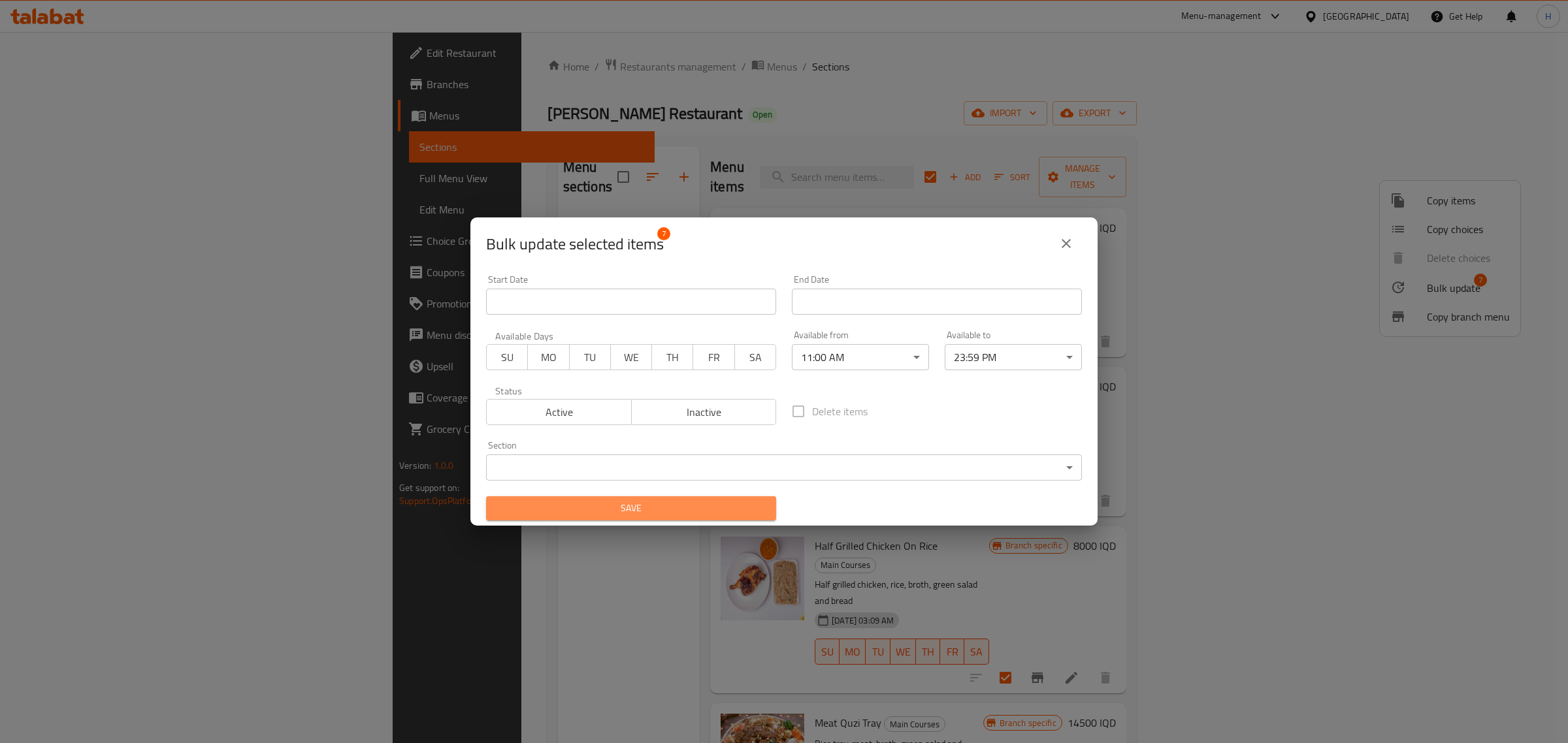
click at [667, 503] on span "Save" at bounding box center [631, 509] width 269 height 16
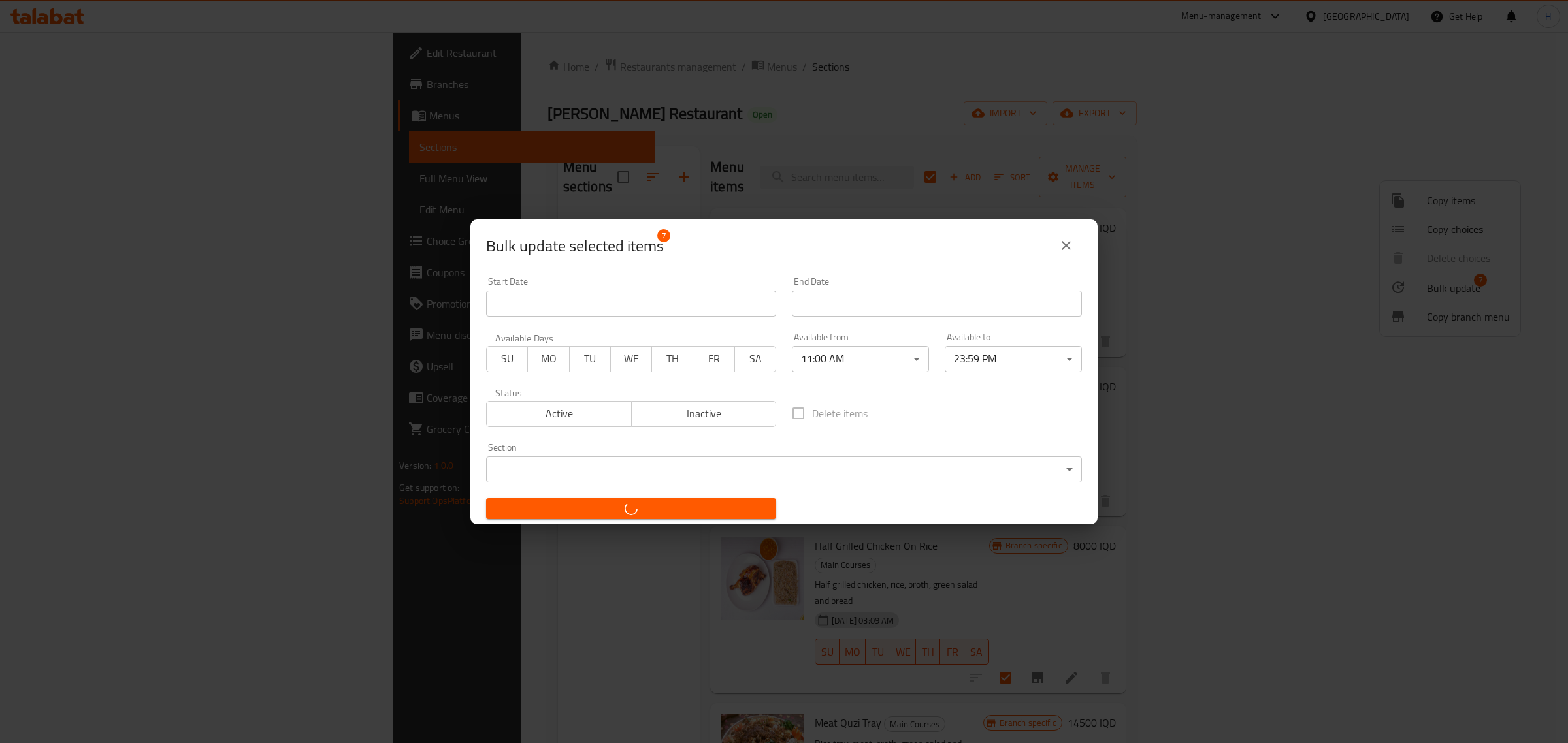
checkbox input "false"
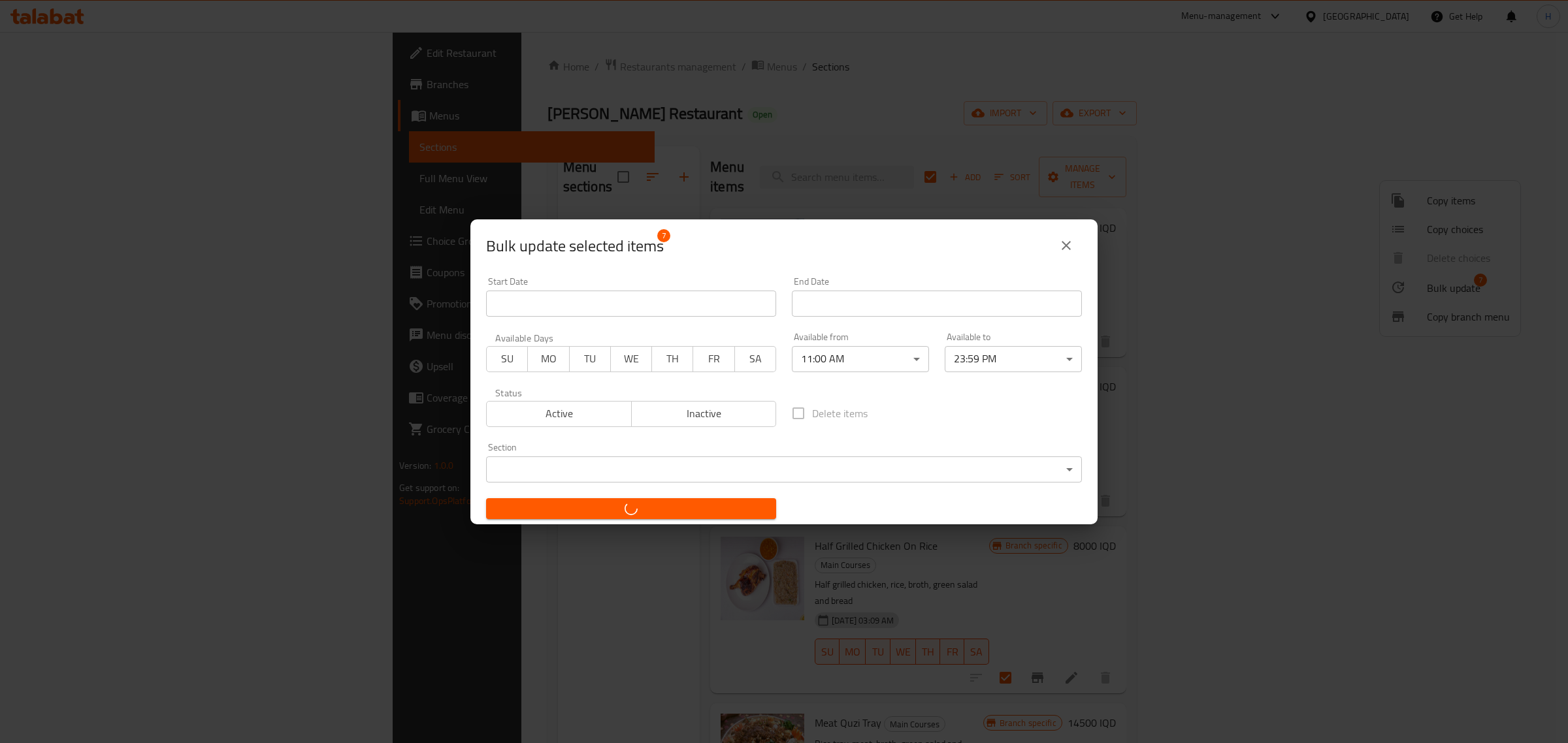
checkbox input "false"
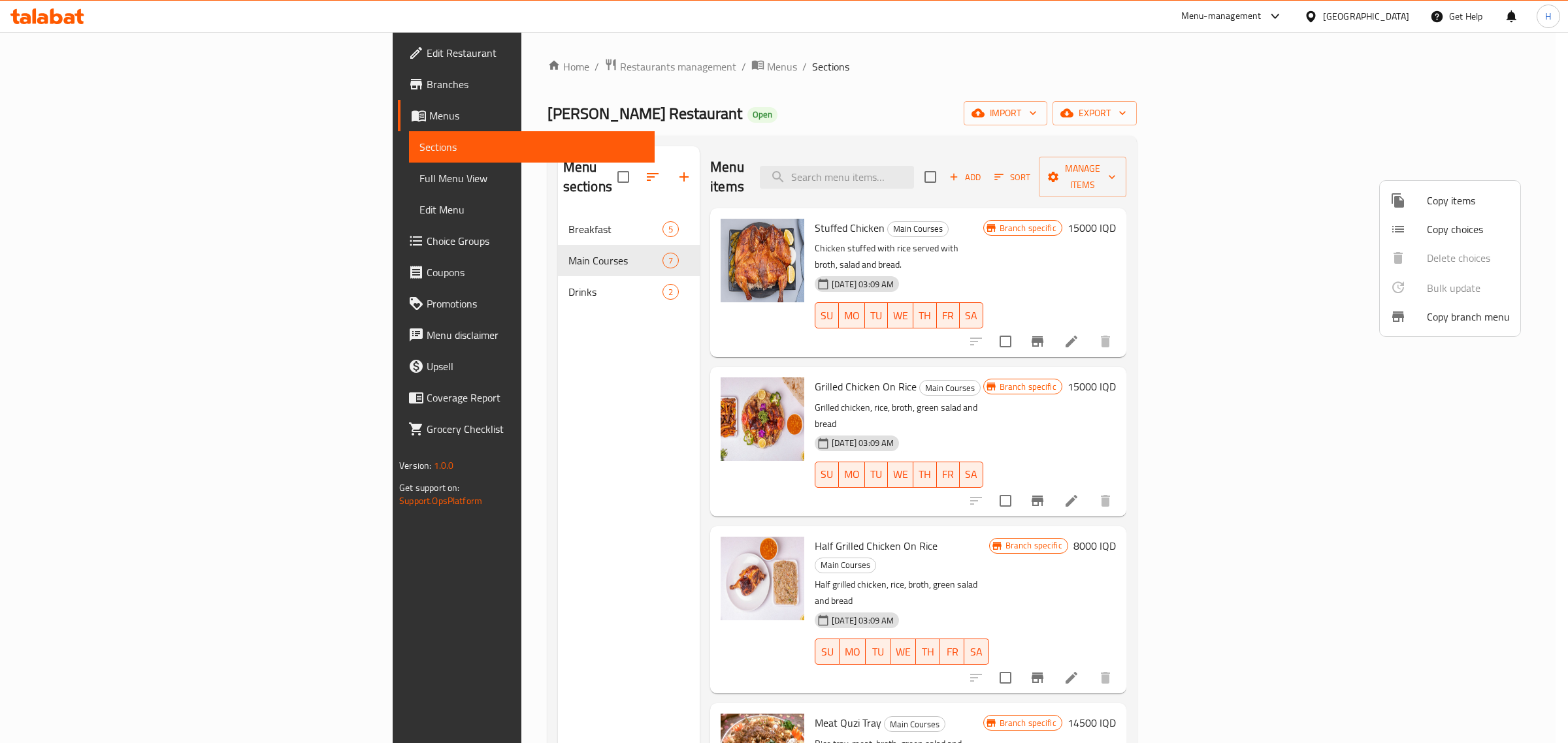
click at [786, 37] on div at bounding box center [784, 371] width 1568 height 743
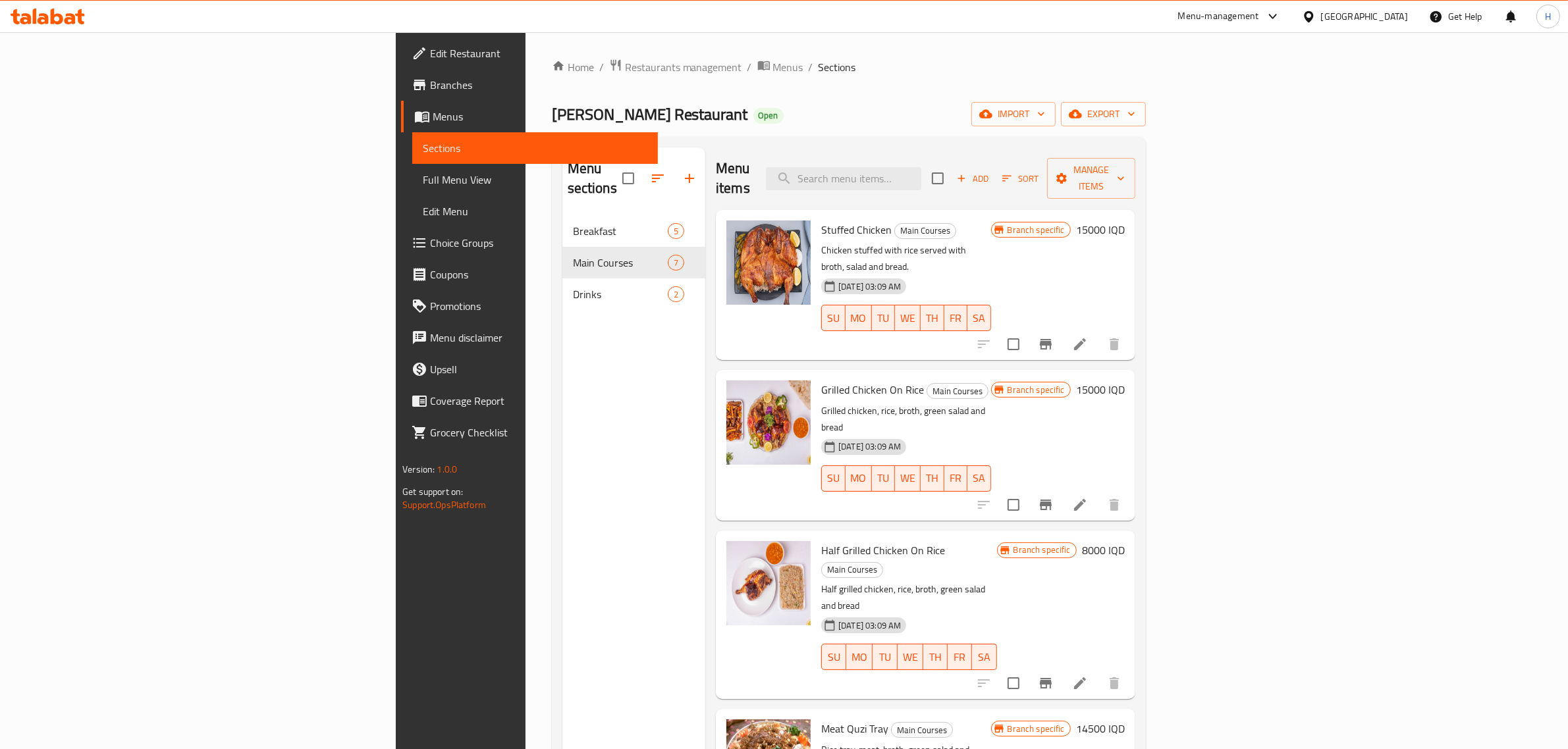
click at [884, 107] on div "Abu Ali Restaurant Open import export" at bounding box center [849, 114] width 594 height 24
